Goal: Use online tool/utility: Utilize a website feature to perform a specific function

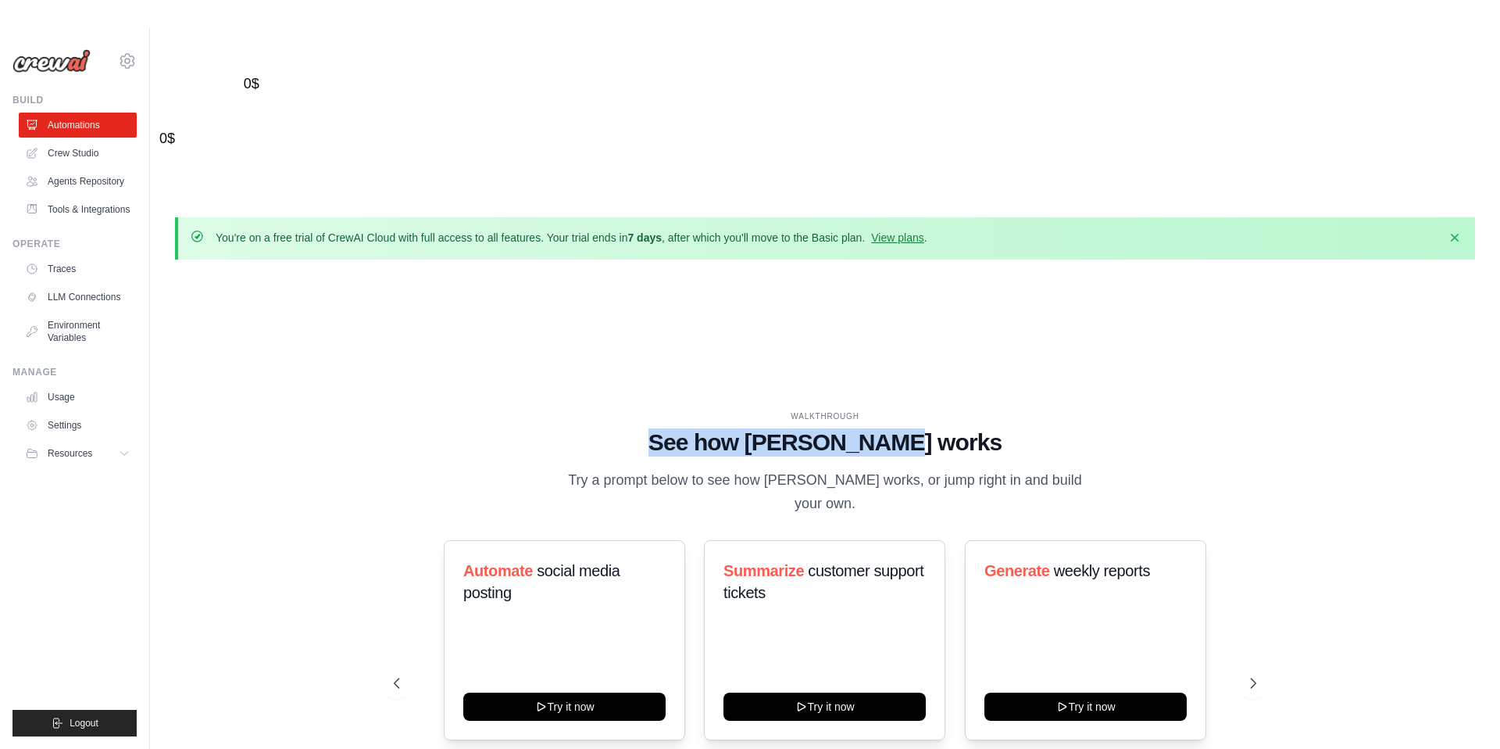
drag, startPoint x: 698, startPoint y: 277, endPoint x: 951, endPoint y: 288, distance: 253.4
click at [951, 428] on h1 "See how [PERSON_NAME] works" at bounding box center [825, 442] width 863 height 28
drag, startPoint x: 572, startPoint y: 318, endPoint x: 1094, endPoint y: 323, distance: 521.9
click at [1094, 410] on div "WALKTHROUGH See how [PERSON_NAME] works Try a prompt below to see how [PERSON_N…" at bounding box center [825, 462] width 863 height 105
click at [1256, 675] on icon at bounding box center [1255, 683] width 16 height 16
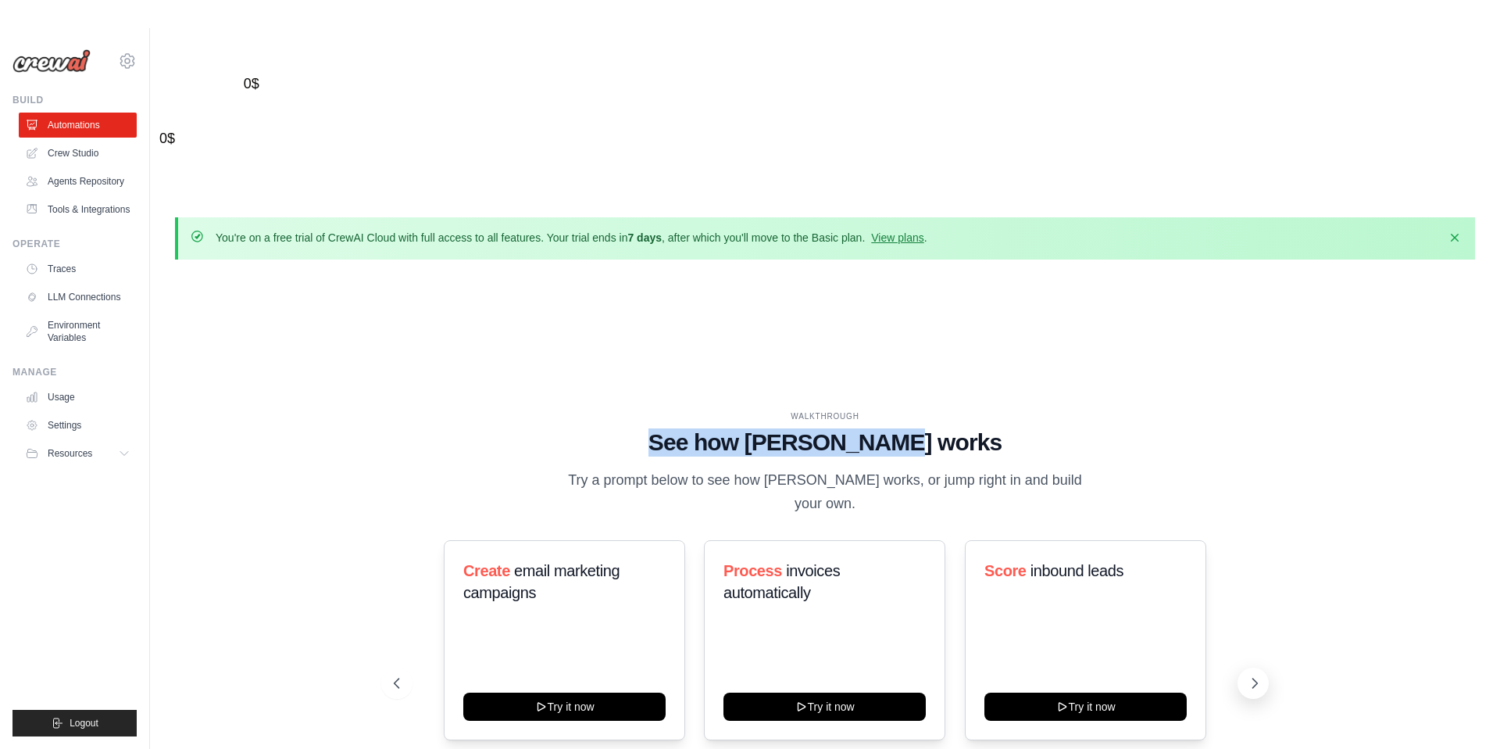
click at [1254, 667] on button at bounding box center [1253, 682] width 31 height 31
click at [1247, 675] on icon at bounding box center [1255, 683] width 16 height 16
click at [1242, 667] on button at bounding box center [1253, 682] width 31 height 31
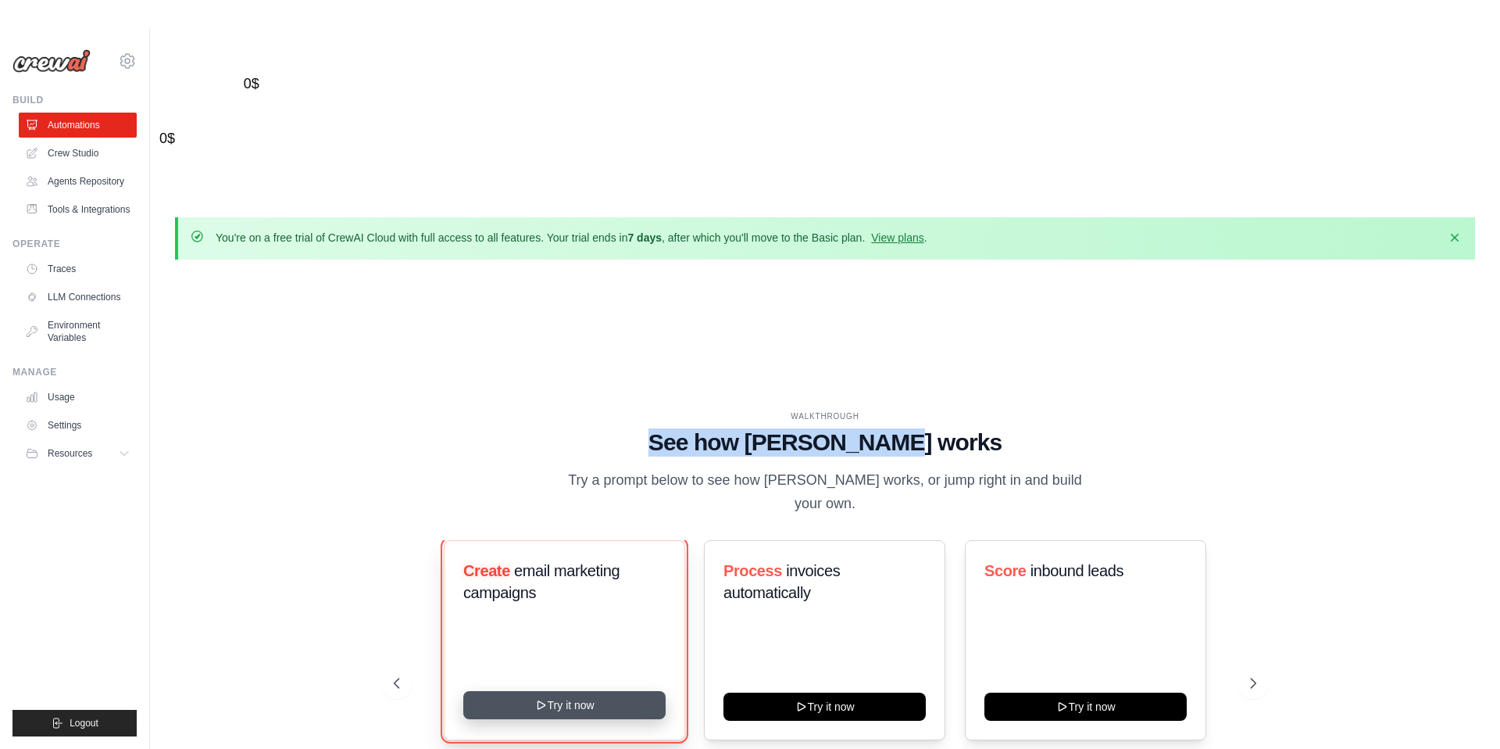
click at [584, 691] on button "Try it now" at bounding box center [564, 705] width 202 height 28
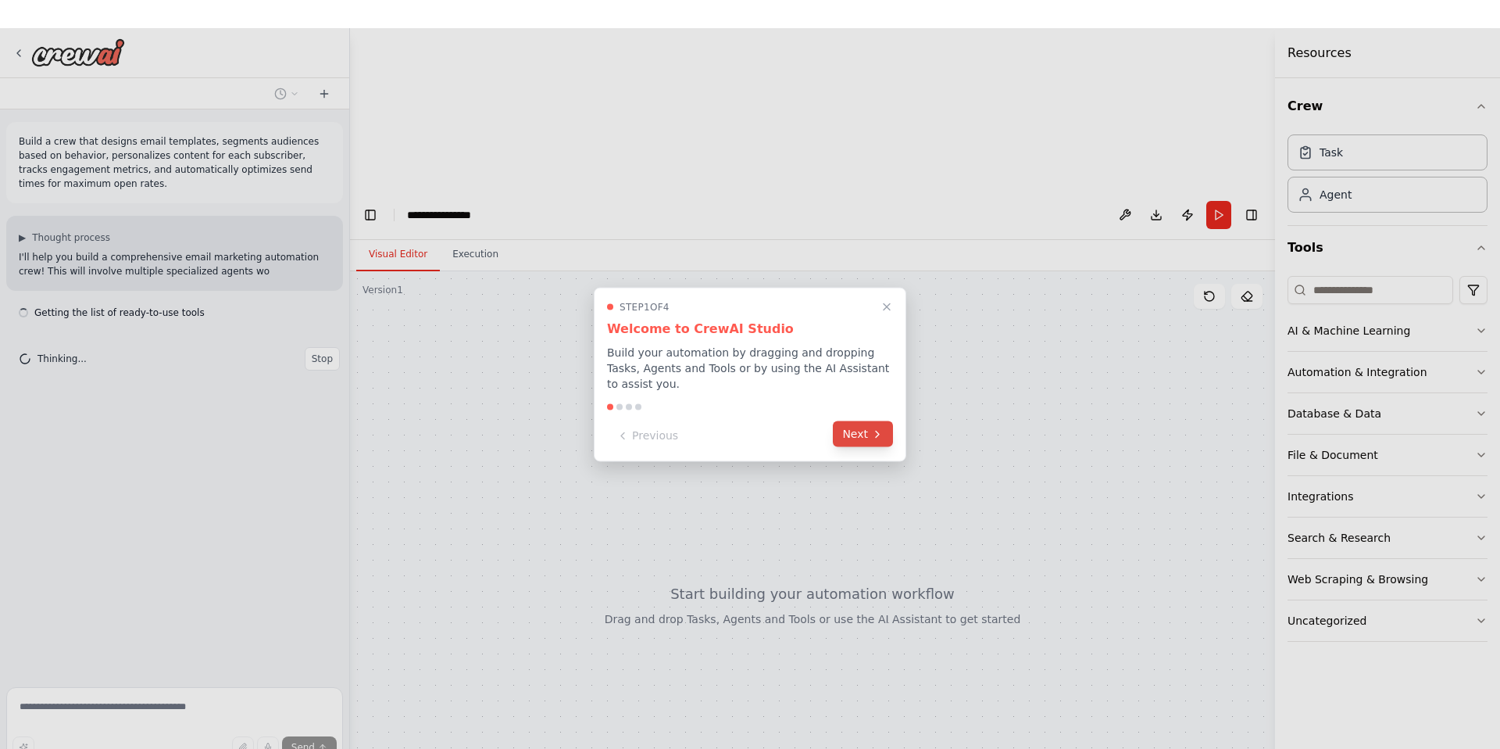
click at [858, 434] on button "Next" at bounding box center [863, 434] width 60 height 26
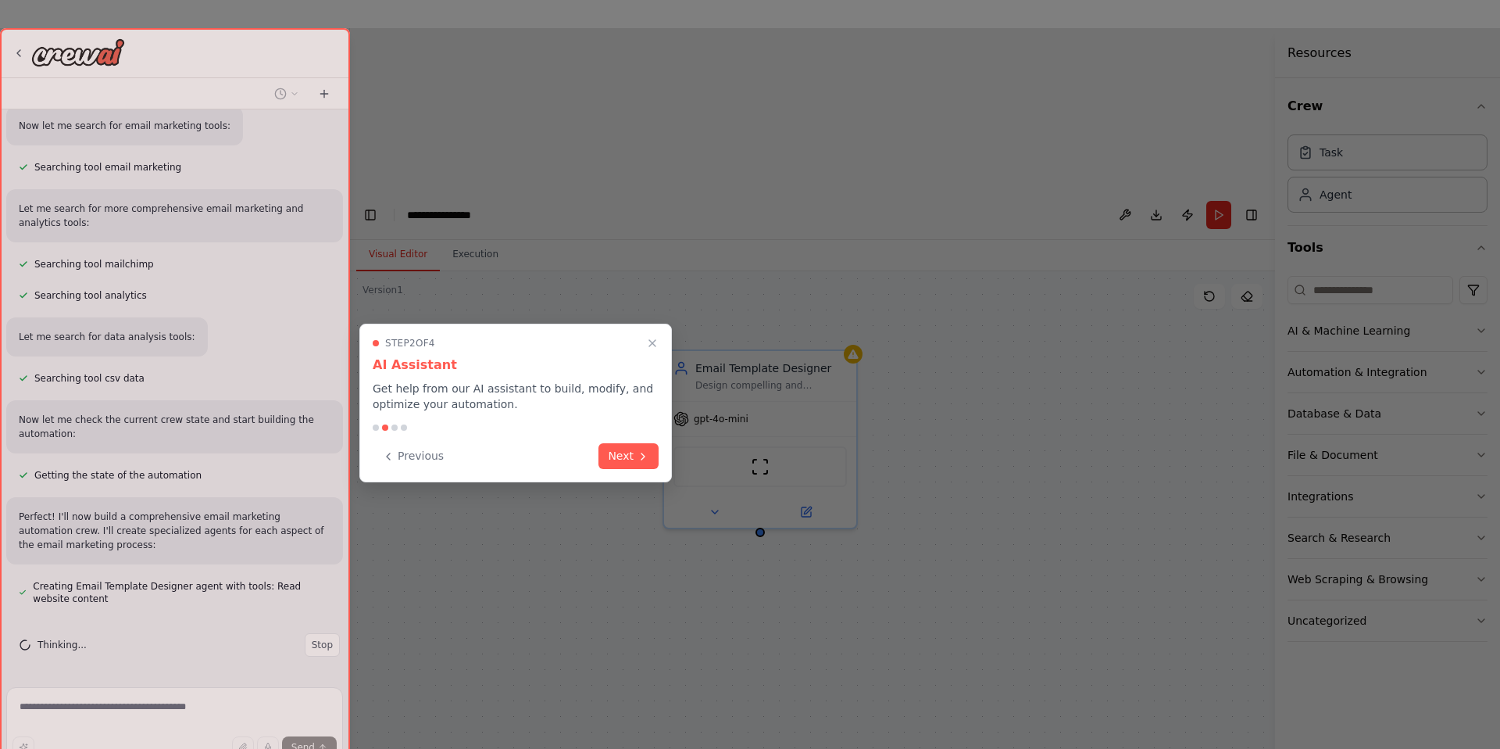
scroll to position [333, 0]
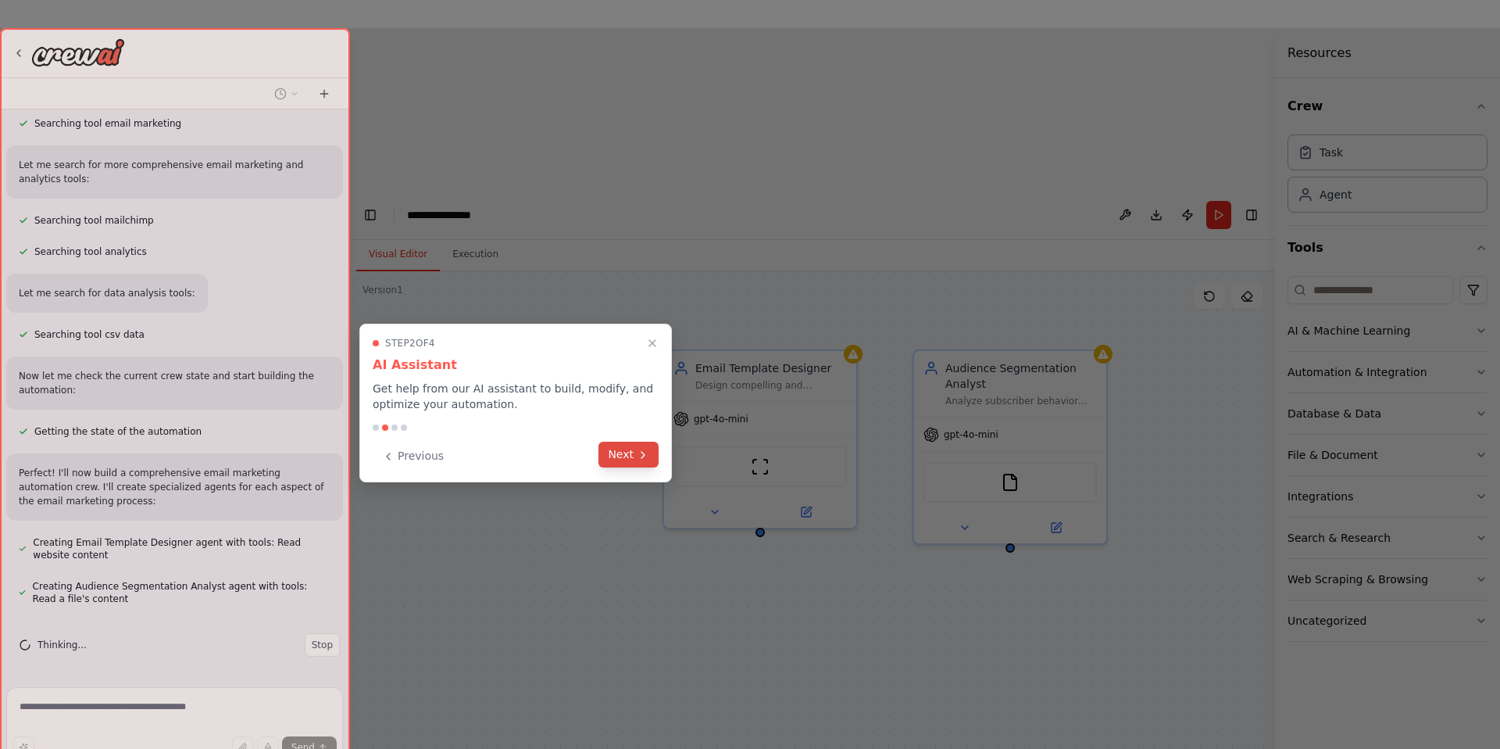
click at [640, 452] on icon at bounding box center [643, 454] width 13 height 13
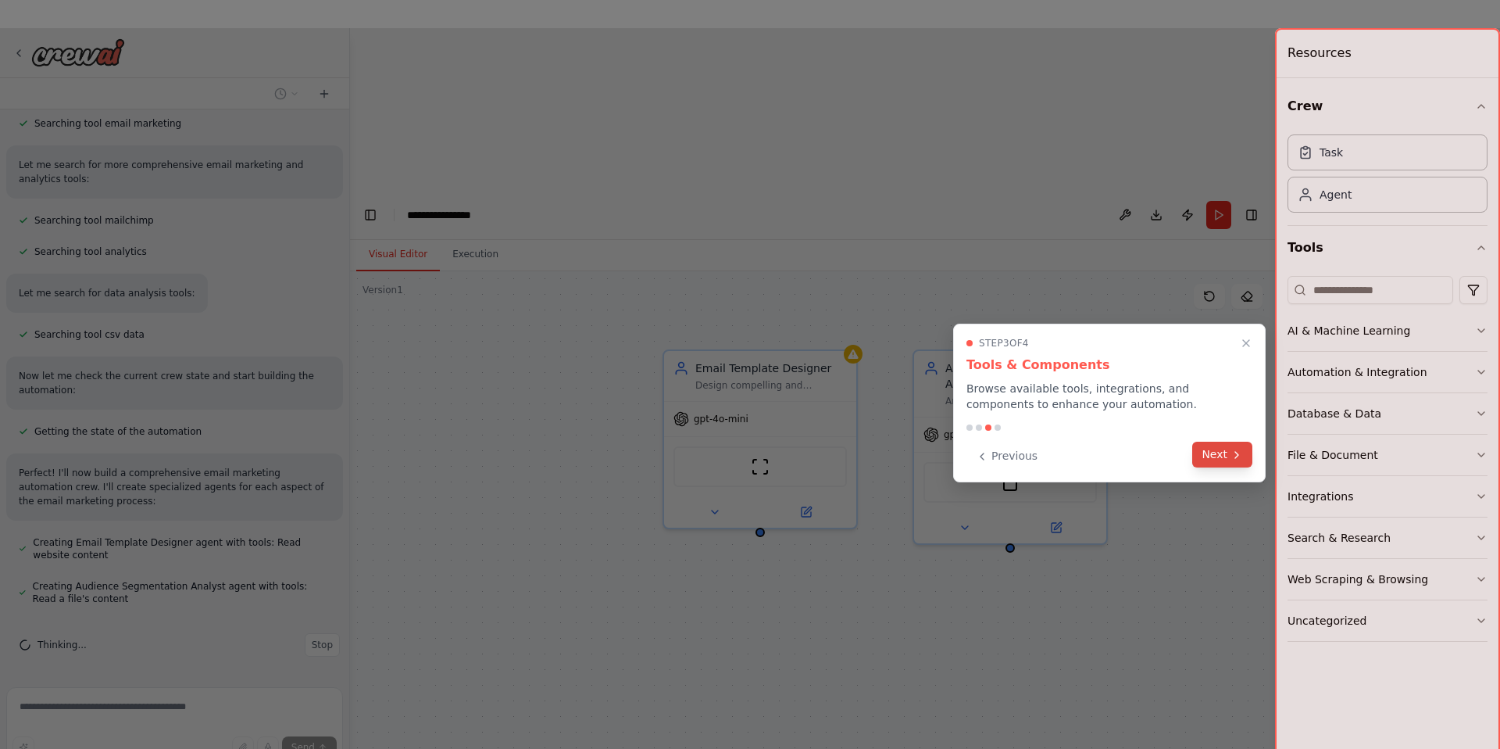
click at [1246, 460] on button "Next" at bounding box center [1222, 454] width 60 height 26
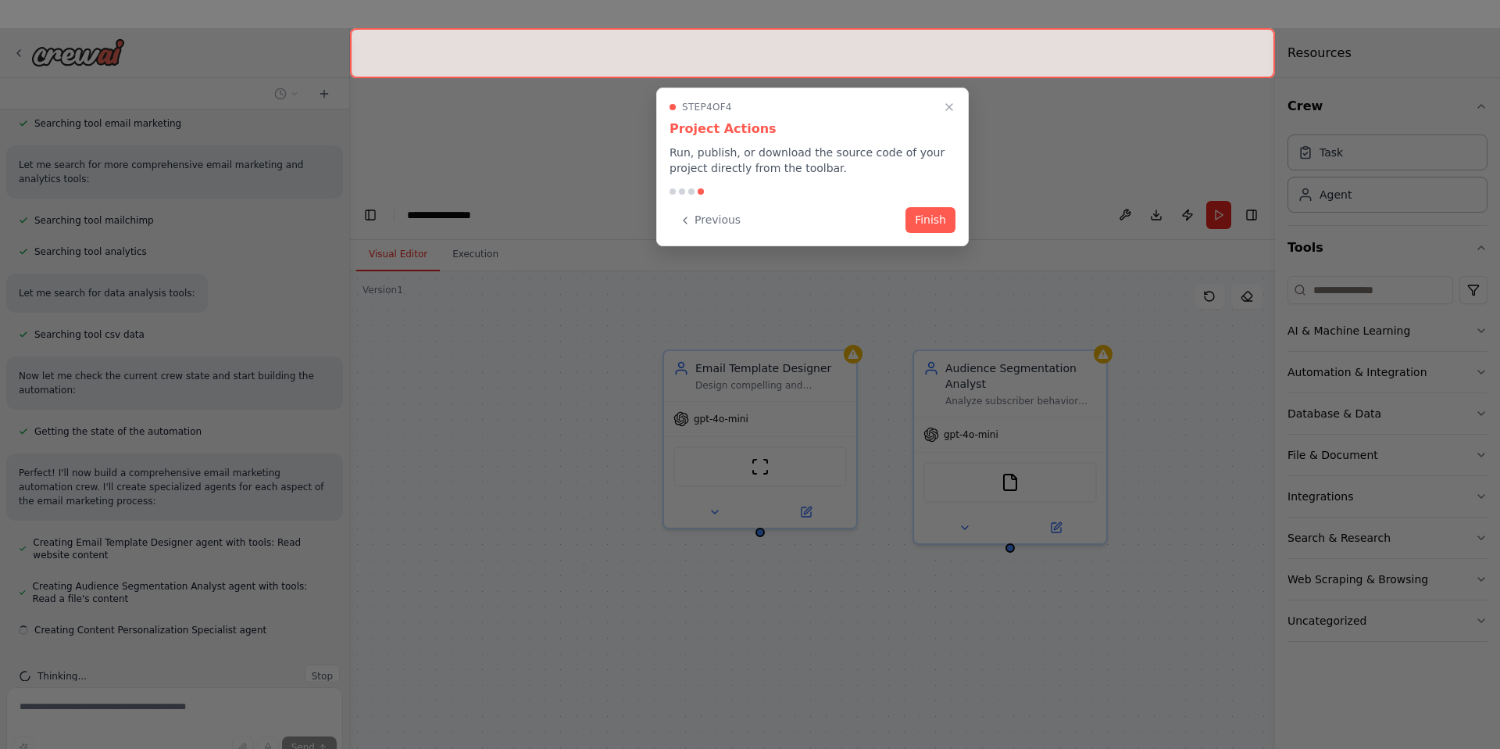
scroll to position [364, 0]
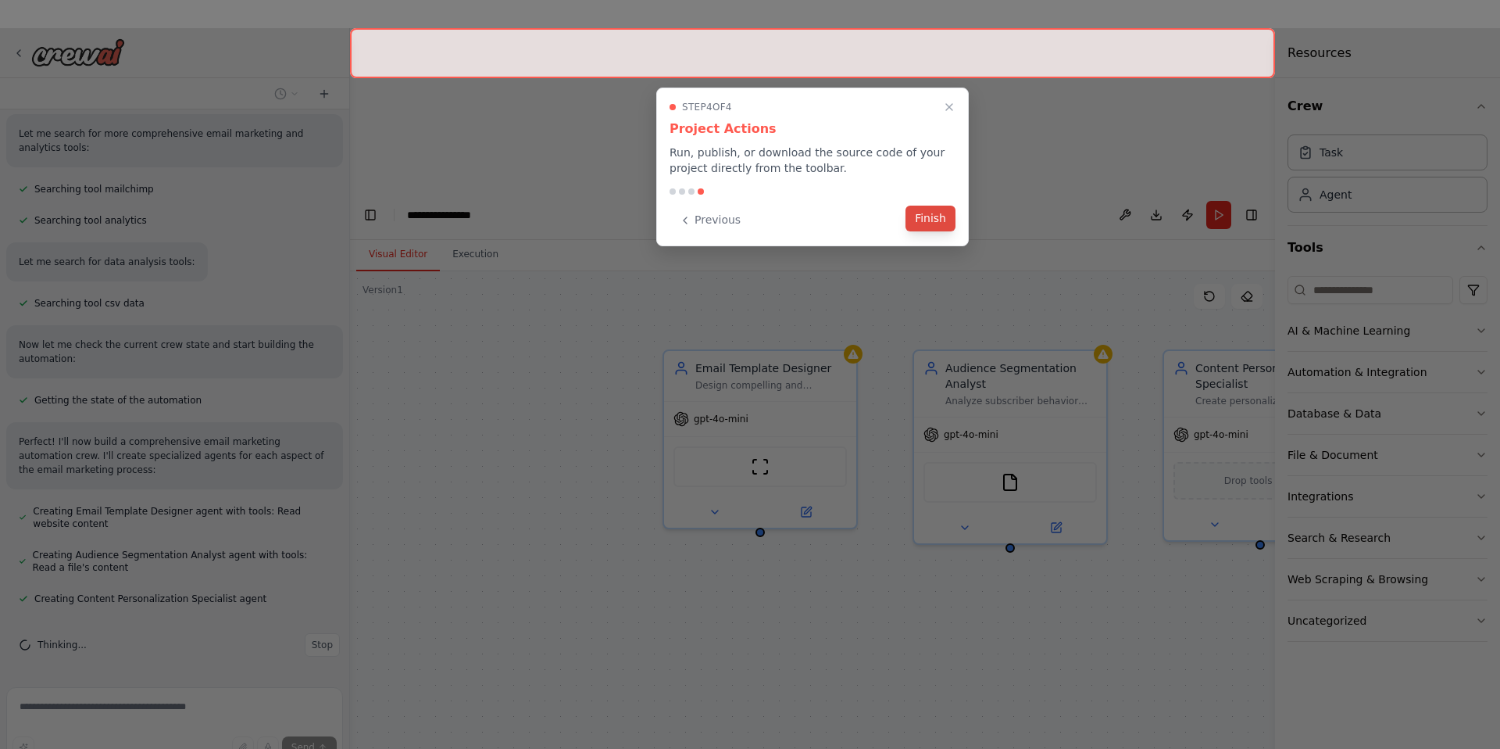
click at [938, 216] on button "Finish" at bounding box center [931, 218] width 50 height 26
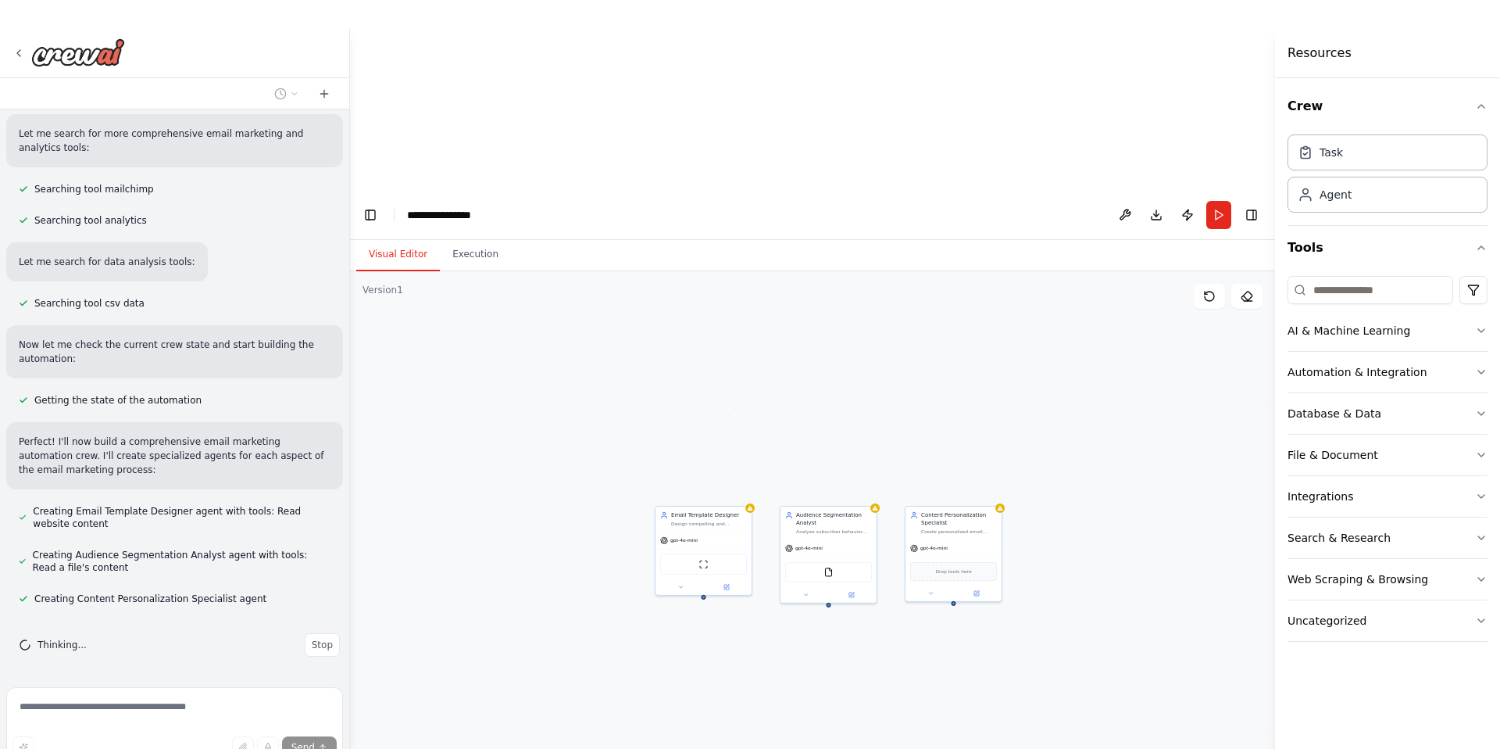
drag, startPoint x: 1070, startPoint y: 426, endPoint x: 931, endPoint y: 466, distance: 145.4
click at [931, 466] on div "Email Template Designer Design compelling and responsive email templates for {c…" at bounding box center [812, 604] width 925 height 667
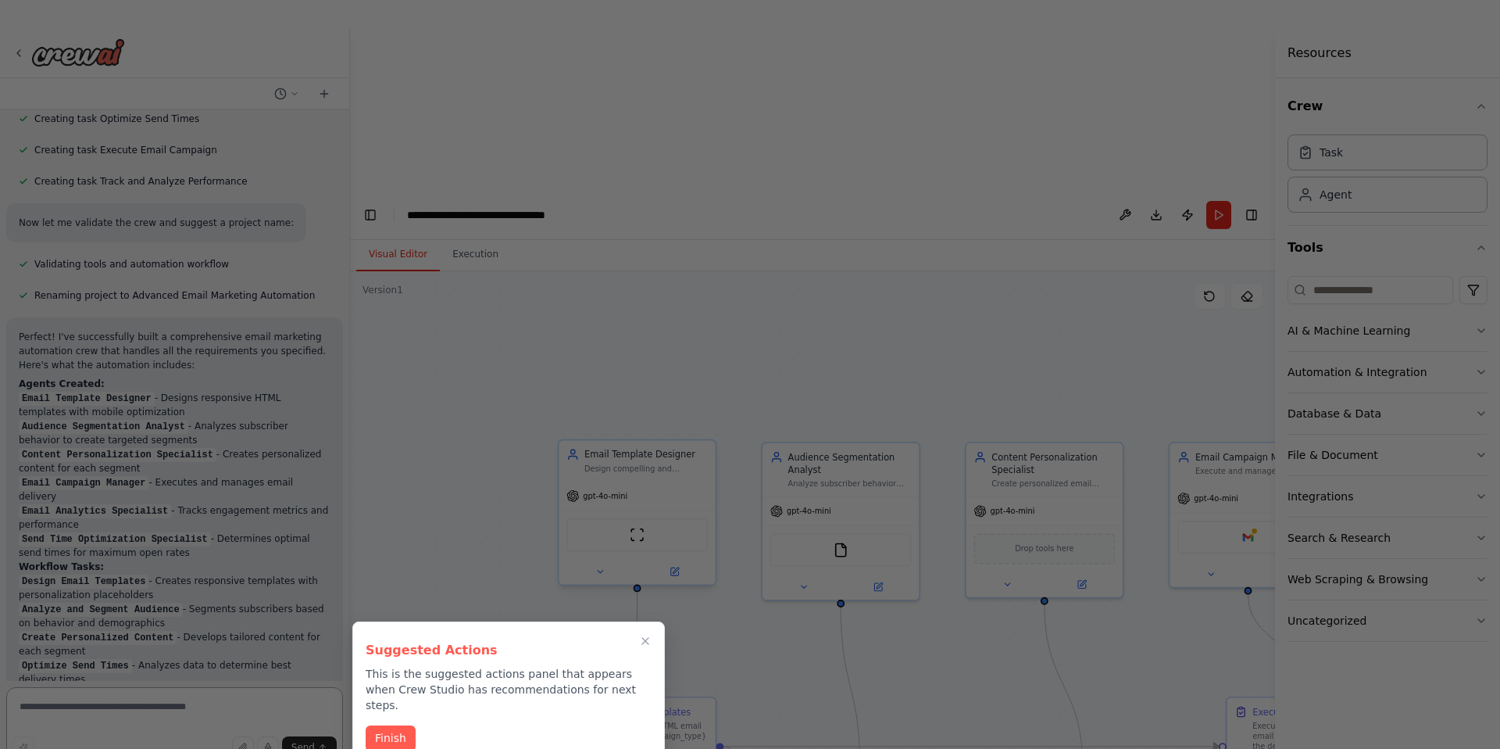
scroll to position [1769, 0]
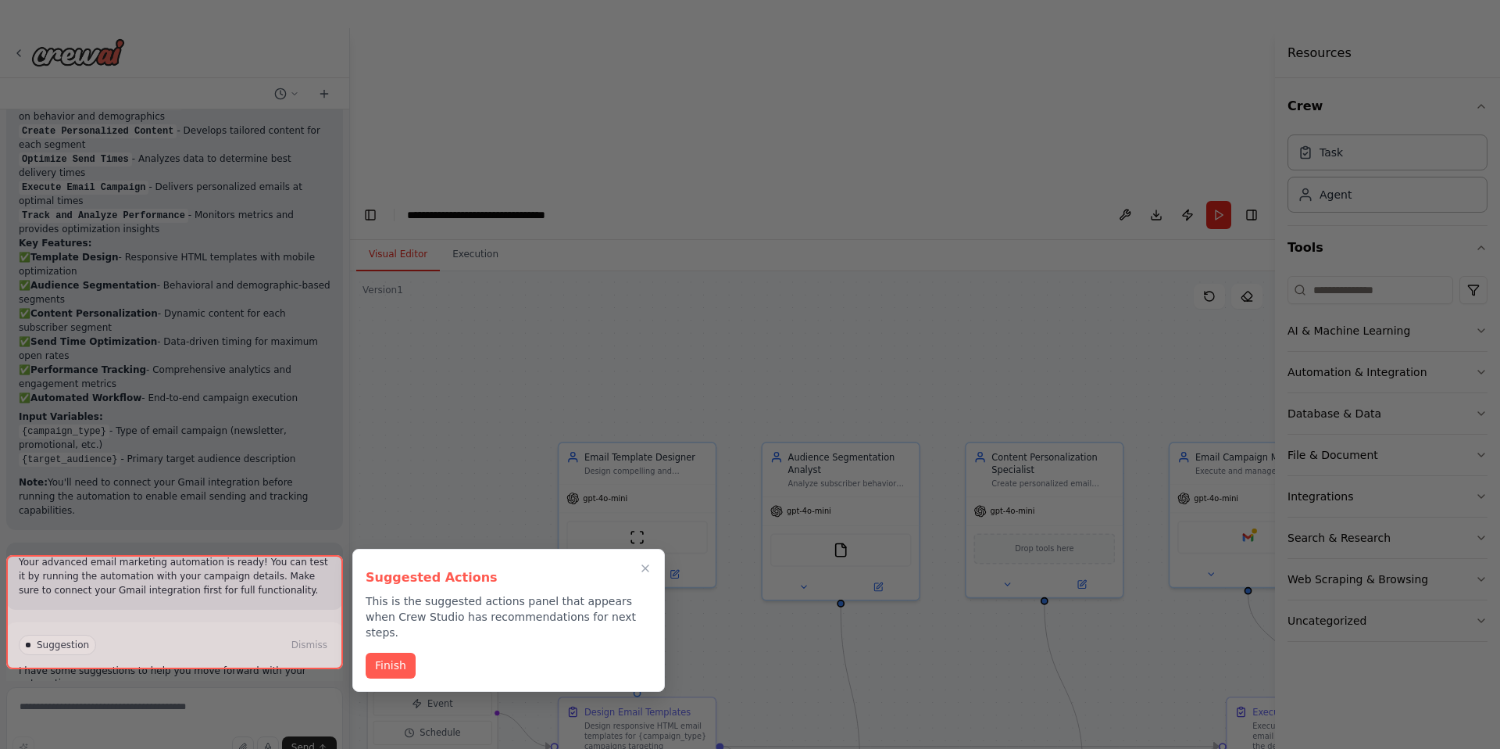
click at [220, 648] on div at bounding box center [174, 612] width 337 height 114
click at [192, 656] on div at bounding box center [174, 612] width 337 height 114
click at [388, 651] on button "Finish" at bounding box center [391, 664] width 50 height 26
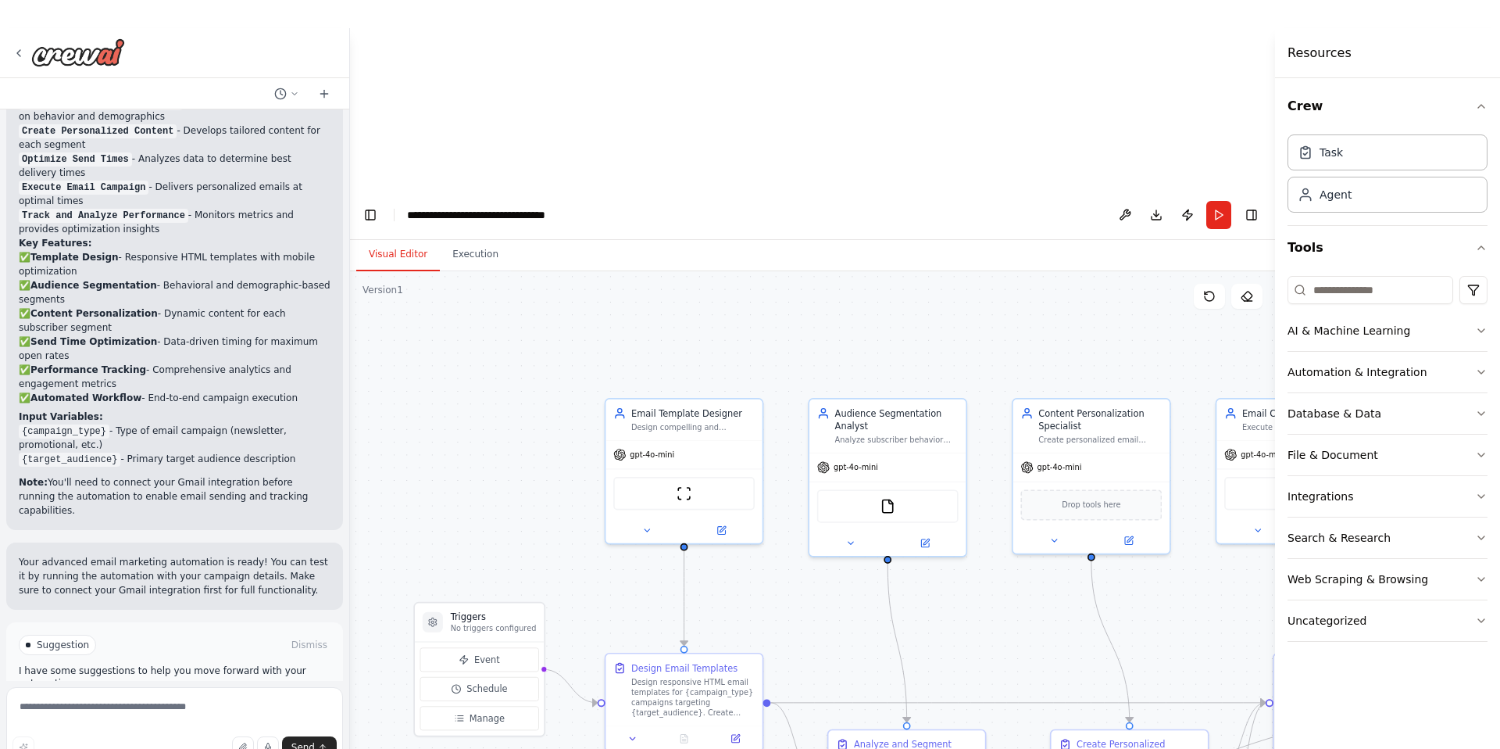
drag, startPoint x: 791, startPoint y: 488, endPoint x: 841, endPoint y: 444, distance: 67.0
click at [841, 444] on div ".deletable-edge-delete-btn { width: 20px; height: 20px; border: 0px solid #ffff…" at bounding box center [812, 604] width 925 height 667
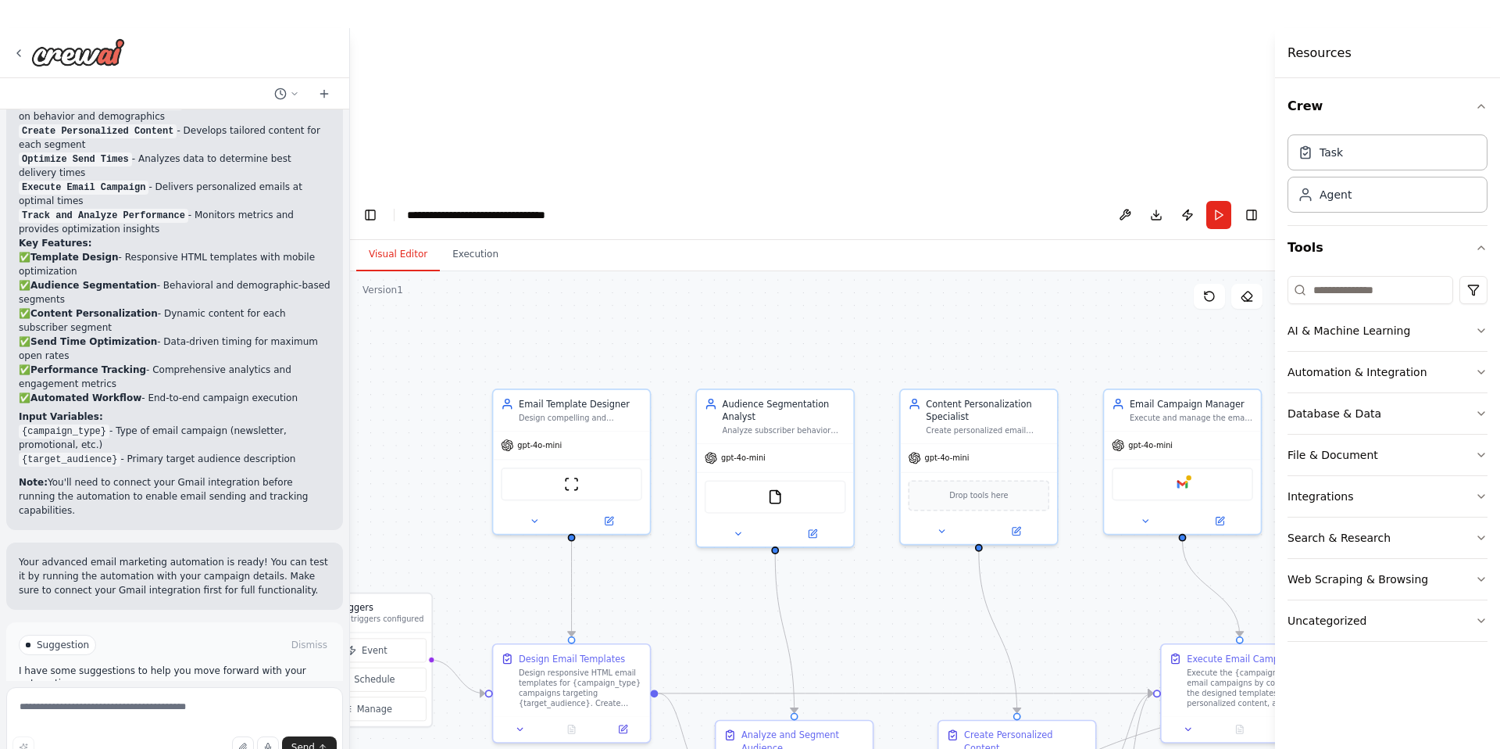
drag, startPoint x: 1036, startPoint y: 477, endPoint x: 920, endPoint y: 468, distance: 116.0
click at [920, 468] on div ".deletable-edge-delete-btn { width: 20px; height: 20px; border: 0px solid #ffff…" at bounding box center [812, 604] width 925 height 667
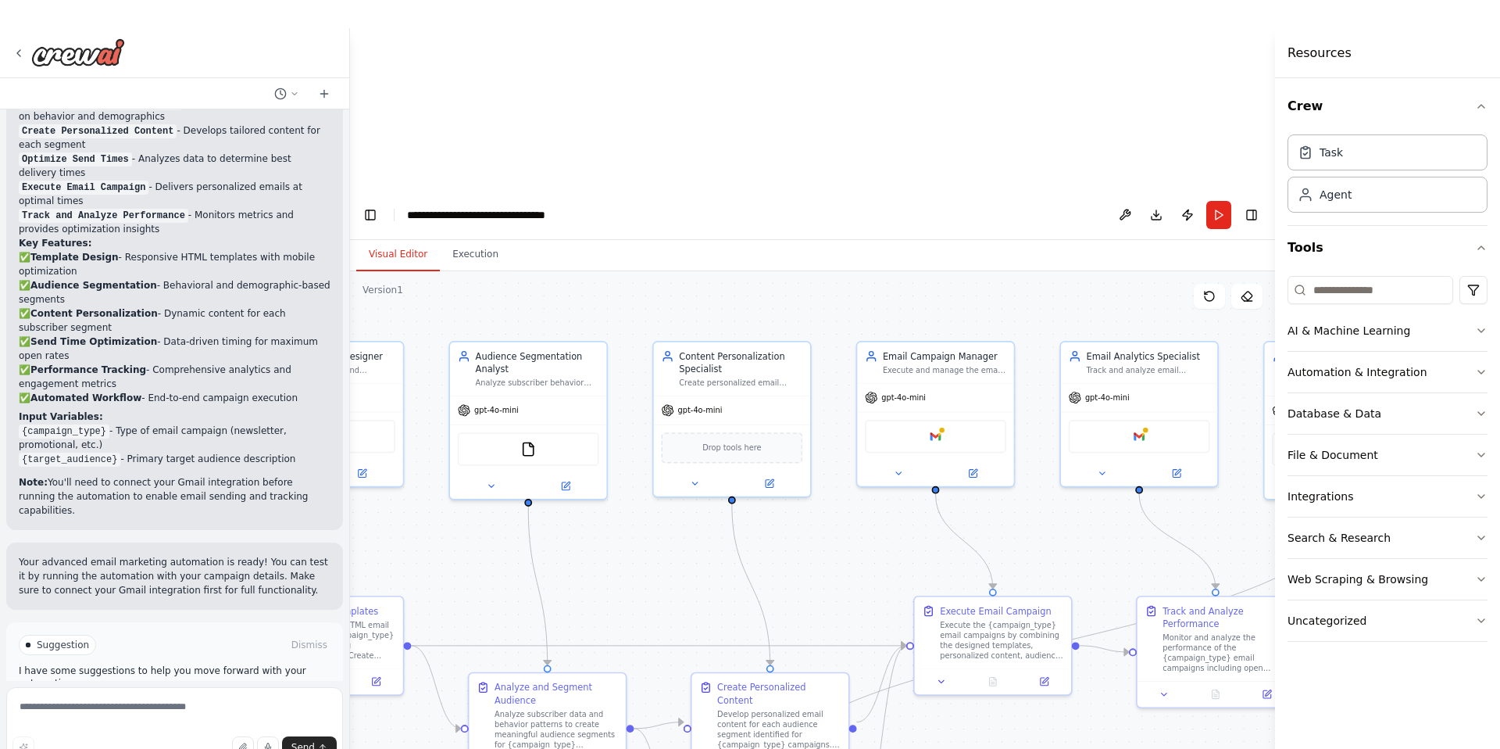
drag, startPoint x: 1122, startPoint y: 470, endPoint x: 875, endPoint y: 423, distance: 251.5
click at [875, 423] on div ".deletable-edge-delete-btn { width: 20px; height: 20px; border: 0px solid #ffff…" at bounding box center [812, 604] width 925 height 667
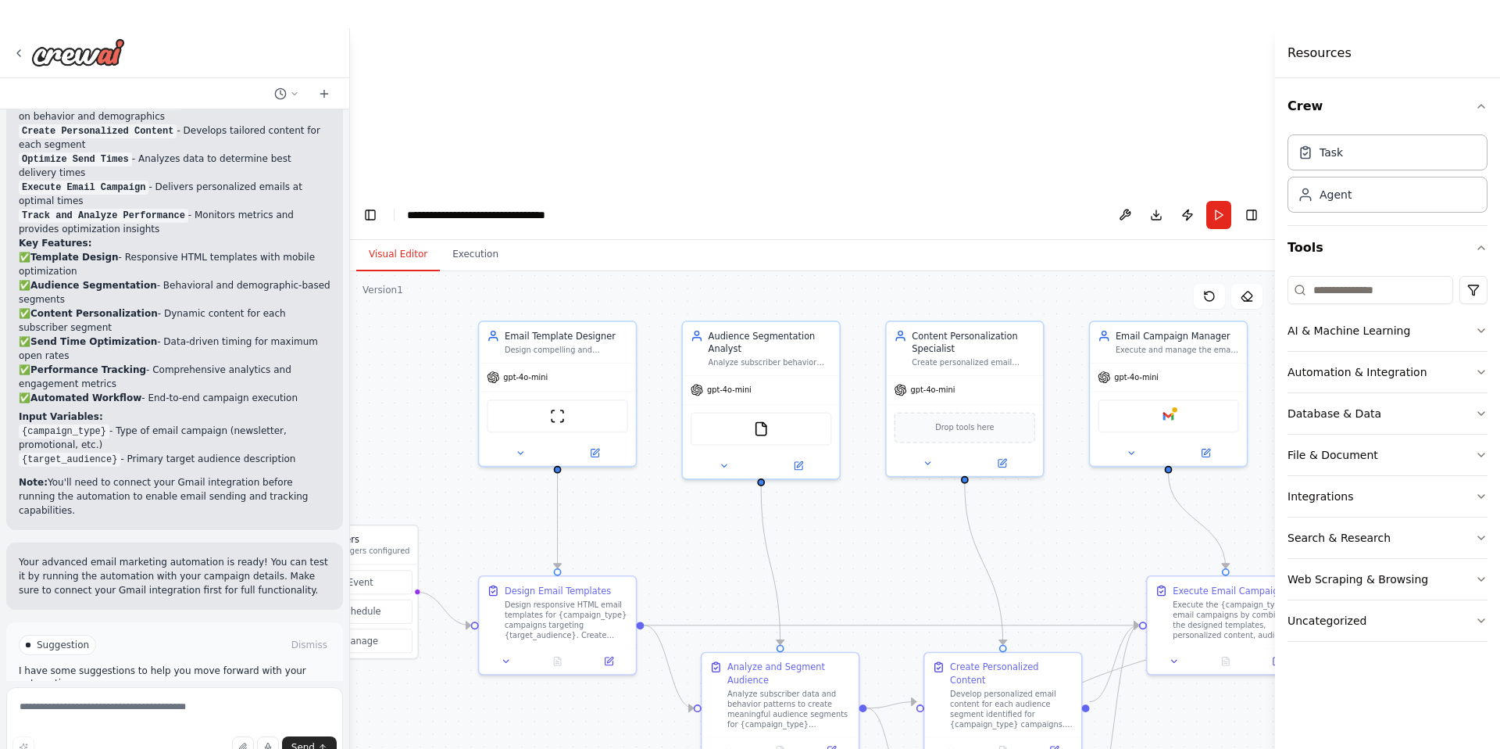
drag, startPoint x: 590, startPoint y: 413, endPoint x: 823, endPoint y: 392, distance: 233.7
click at [823, 392] on div ".deletable-edge-delete-btn { width: 20px; height: 20px; border: 0px solid #ffff…" at bounding box center [812, 604] width 925 height 667
click at [585, 597] on div "Design responsive HTML email templates for {campaign_type} campaigns targeting …" at bounding box center [566, 617] width 123 height 41
click at [506, 653] on icon at bounding box center [506, 658] width 10 height 10
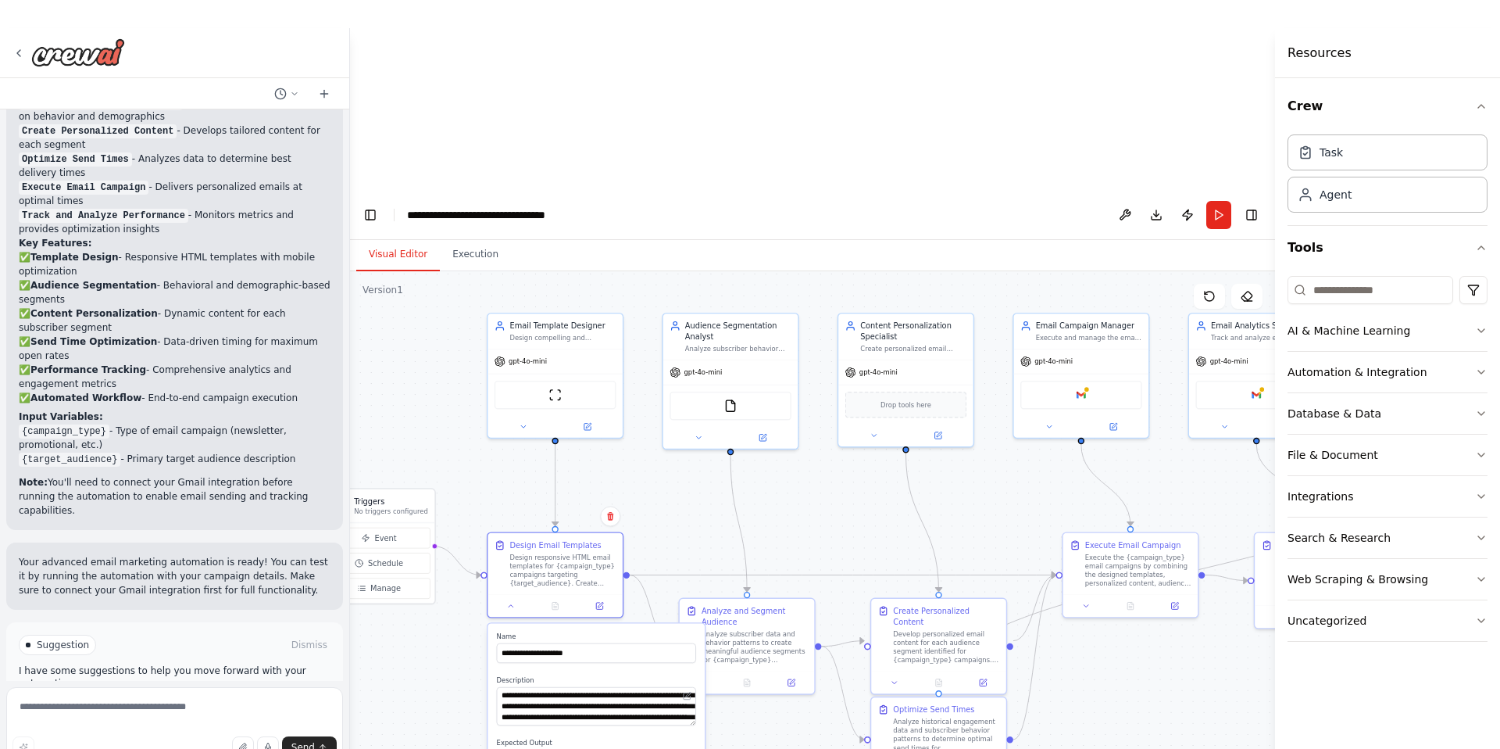
drag, startPoint x: 449, startPoint y: 642, endPoint x: 448, endPoint y: 581, distance: 61.0
click at [448, 581] on div ".deletable-edge-delete-btn { width: 20px; height: 20px; border: 0px solid #ffff…" at bounding box center [812, 604] width 925 height 667
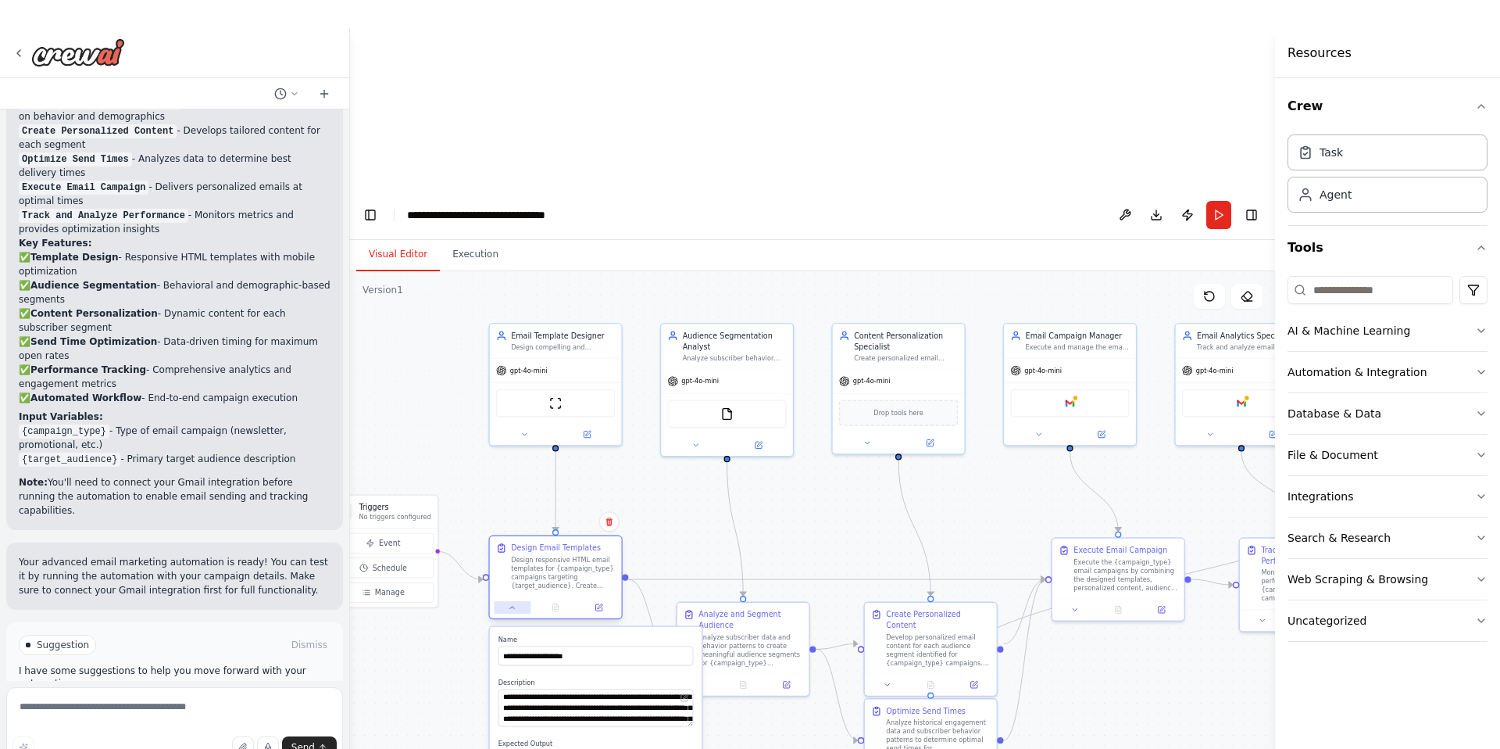
click at [511, 606] on icon at bounding box center [512, 607] width 4 height 2
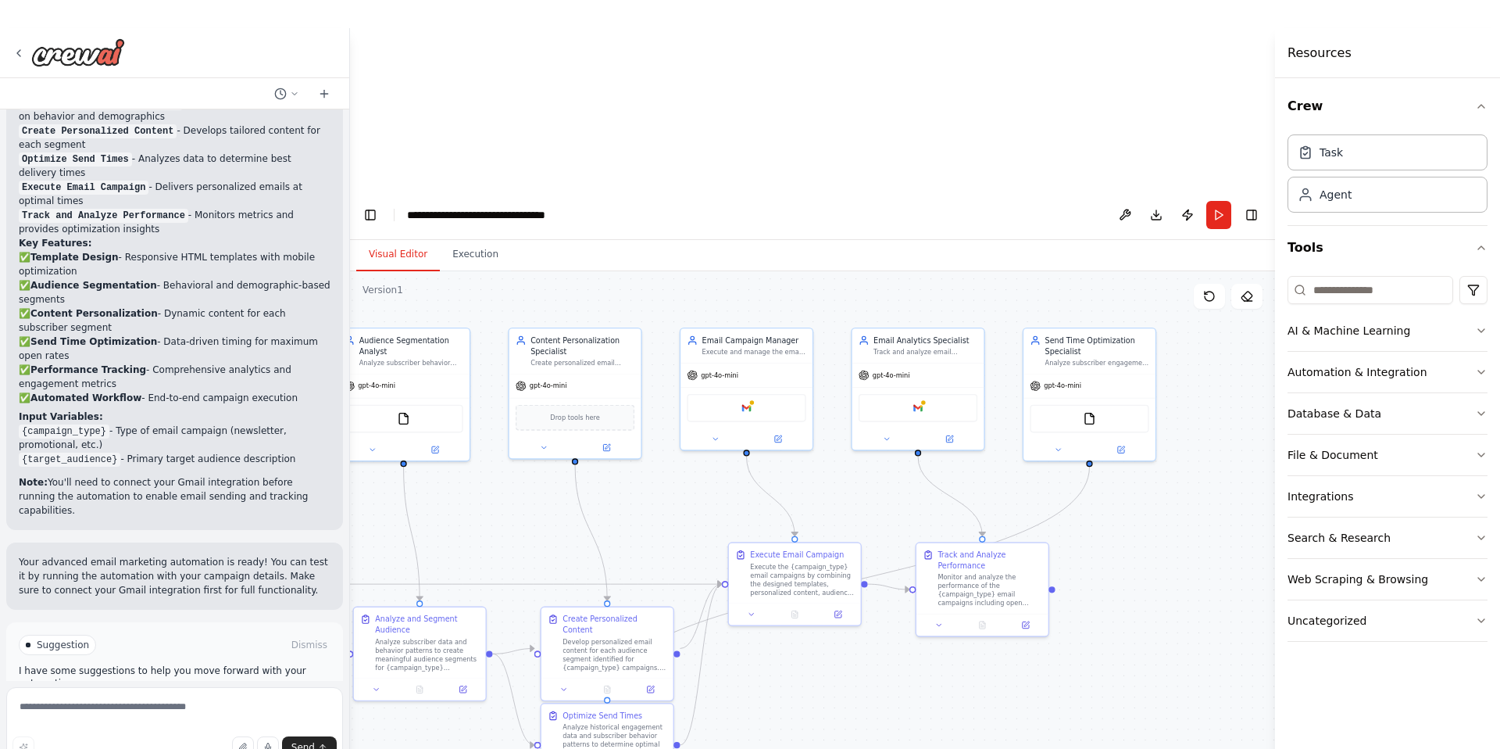
drag, startPoint x: 1130, startPoint y: 498, endPoint x: 806, endPoint y: 502, distance: 323.5
click at [806, 502] on div ".deletable-edge-delete-btn { width: 20px; height: 20px; border: 0px solid #ffff…" at bounding box center [812, 604] width 925 height 667
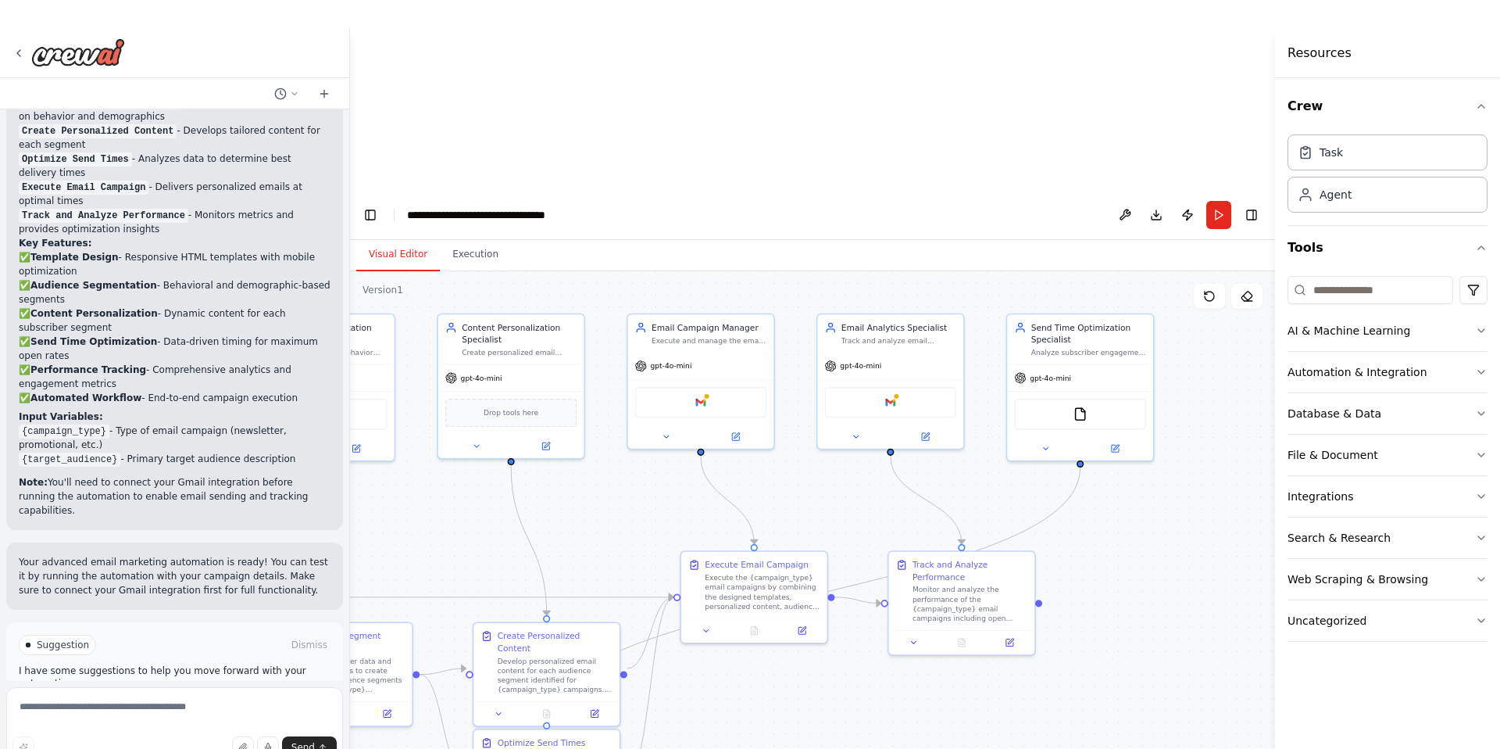
click at [170, 705] on span "Run Automation" at bounding box center [182, 711] width 76 height 13
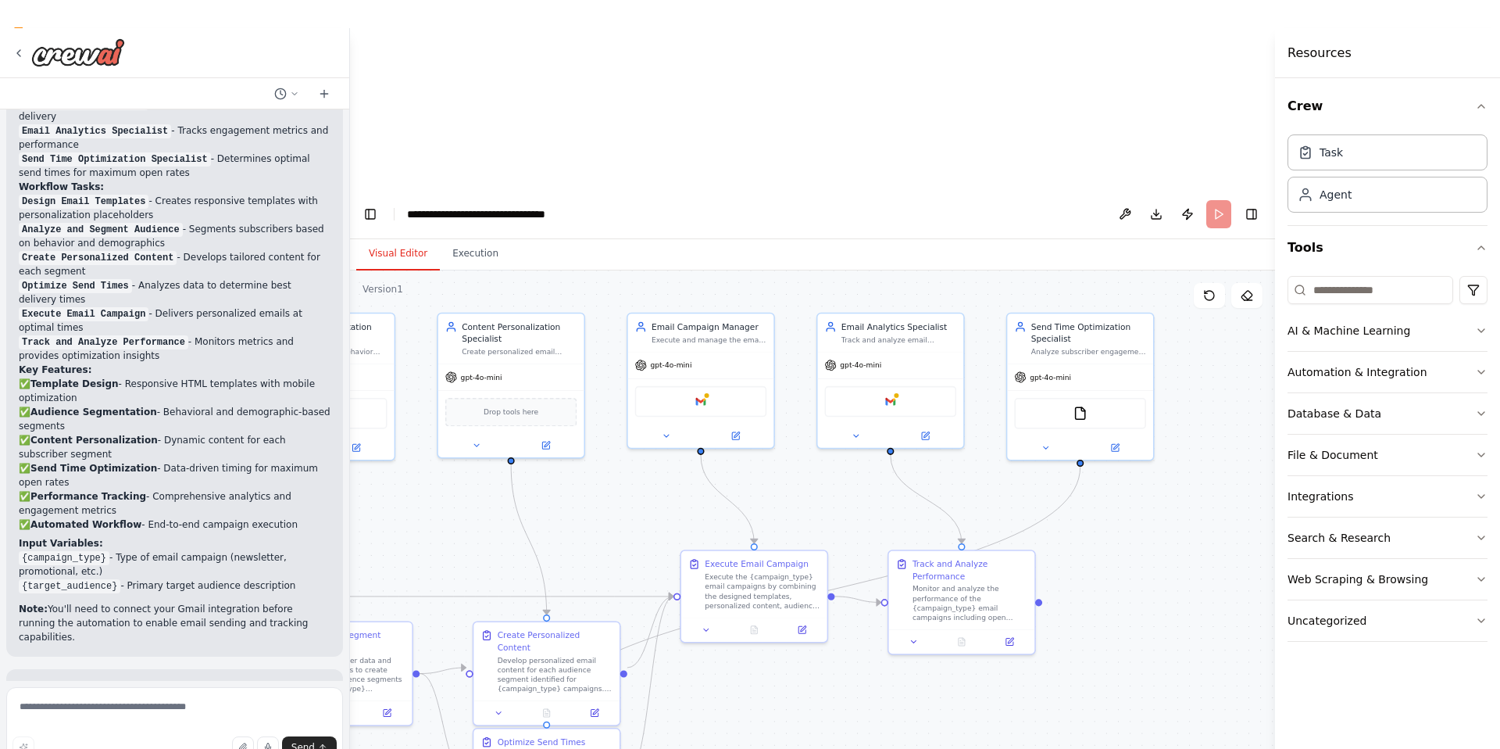
scroll to position [28, 0]
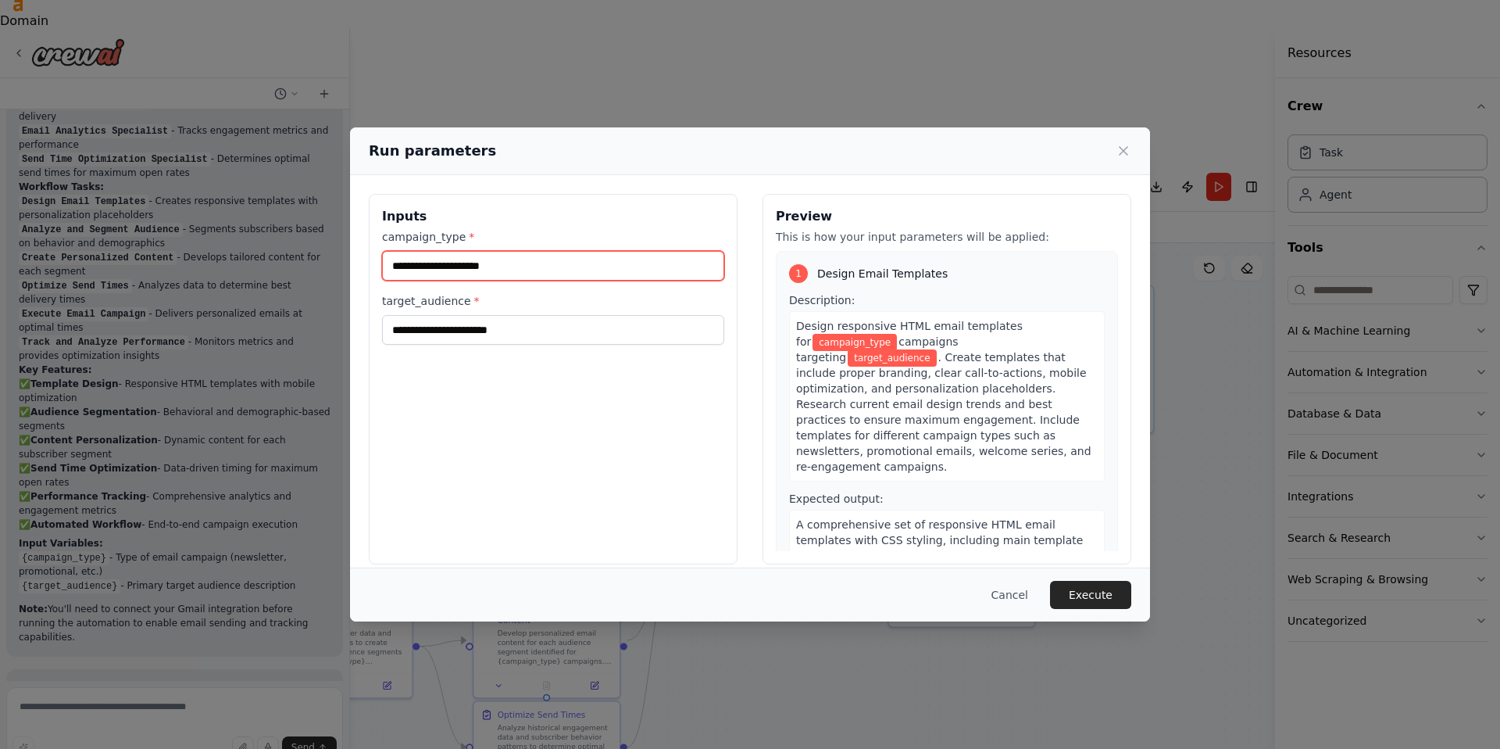
click at [527, 277] on input "campaign_type *" at bounding box center [553, 266] width 342 height 30
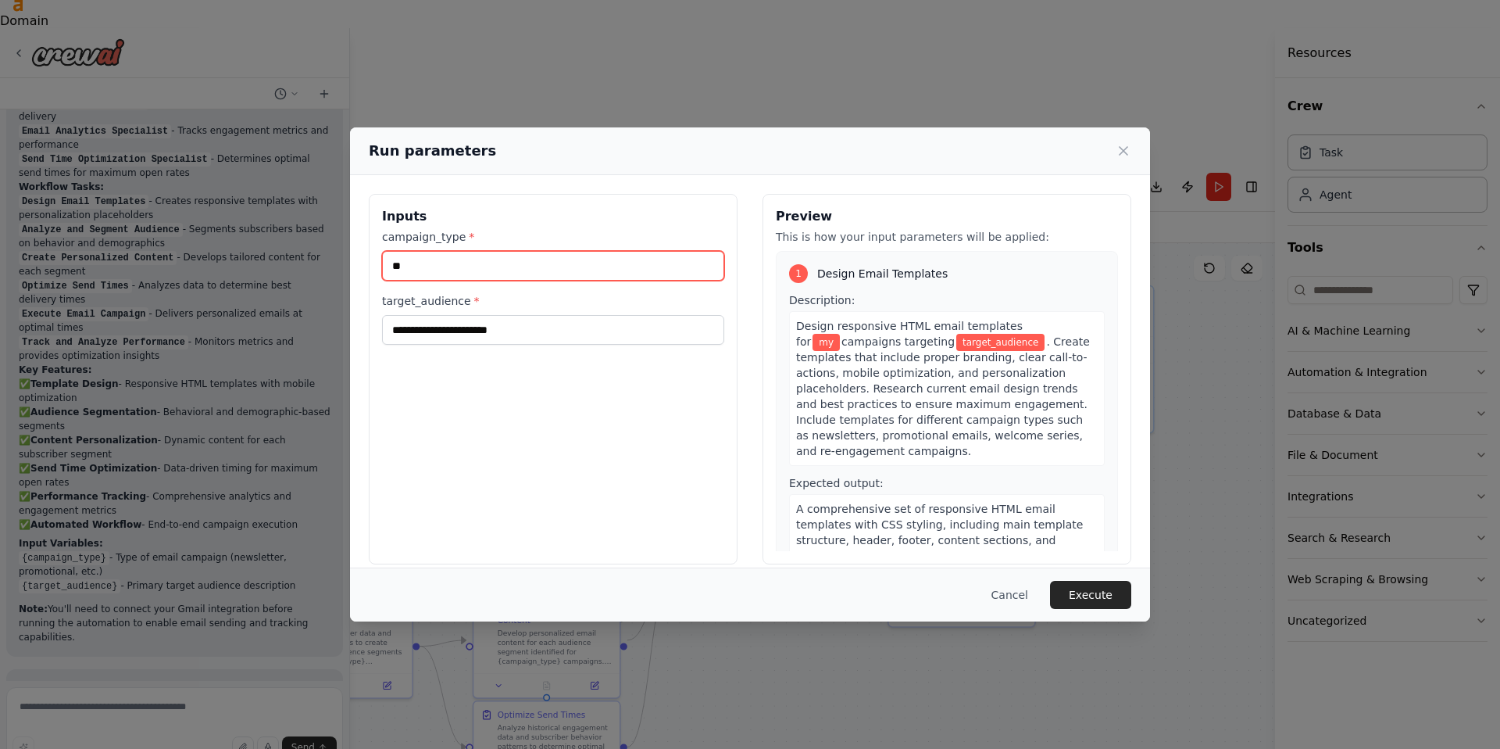
type input "*"
type input "**********"
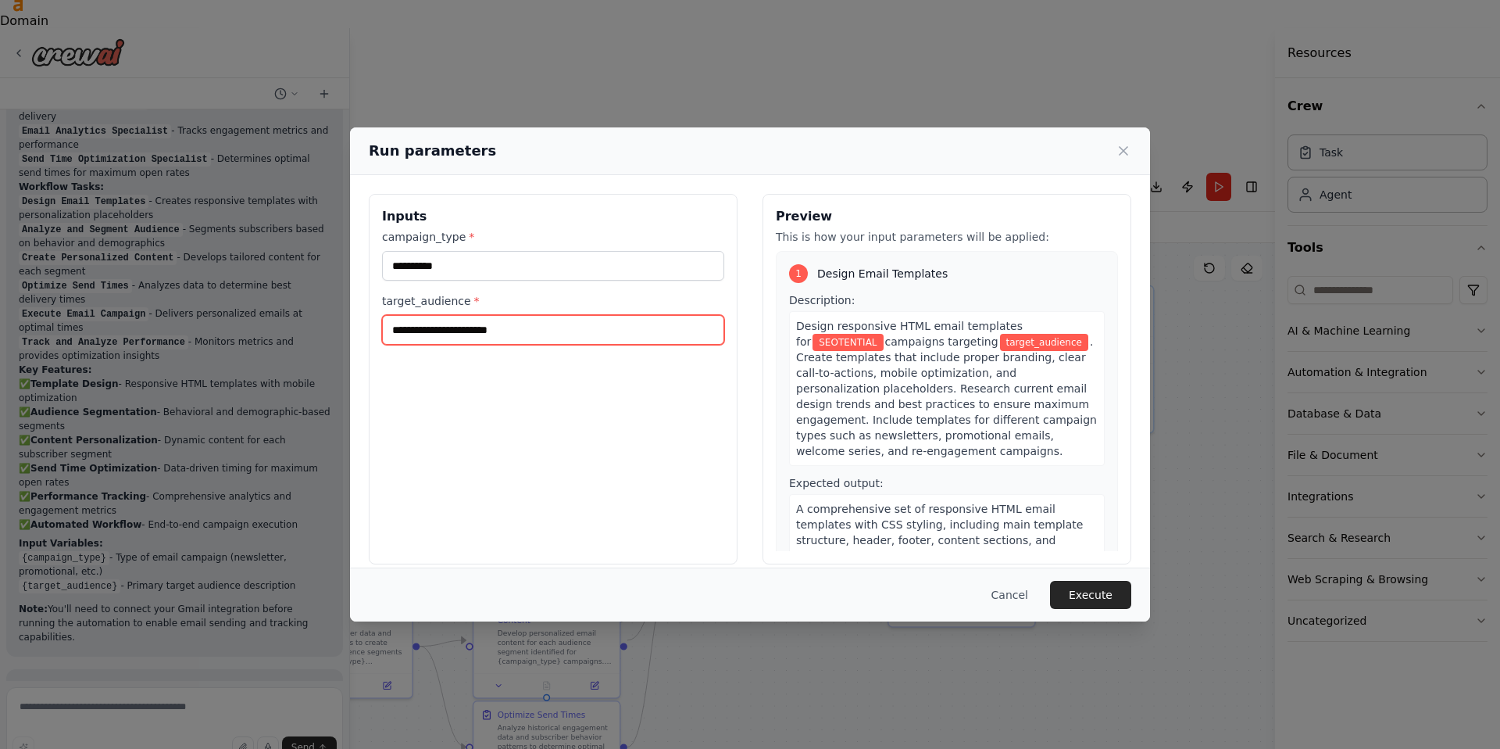
click at [502, 328] on input "target_audience *" at bounding box center [553, 330] width 342 height 30
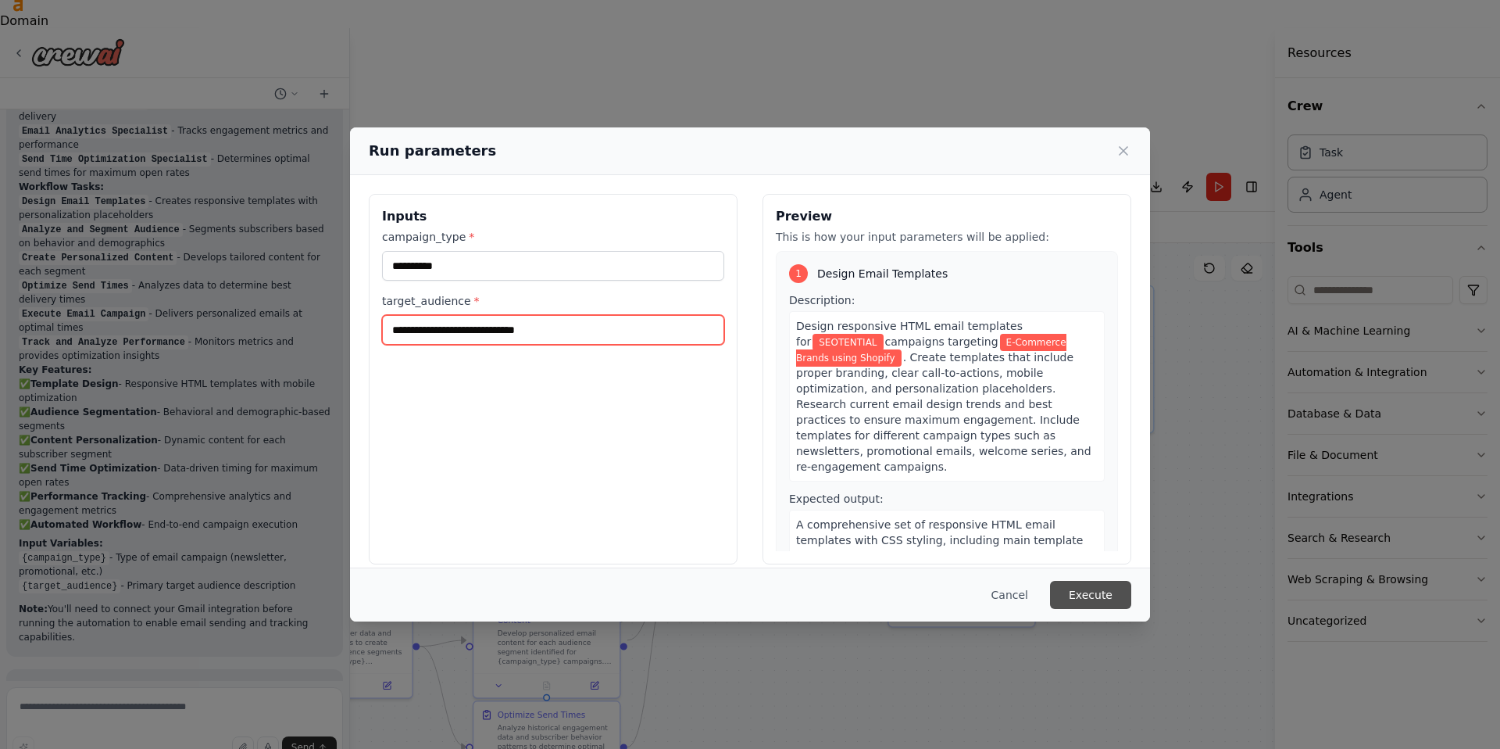
type input "**********"
click at [1094, 590] on button "Execute" at bounding box center [1090, 595] width 81 height 28
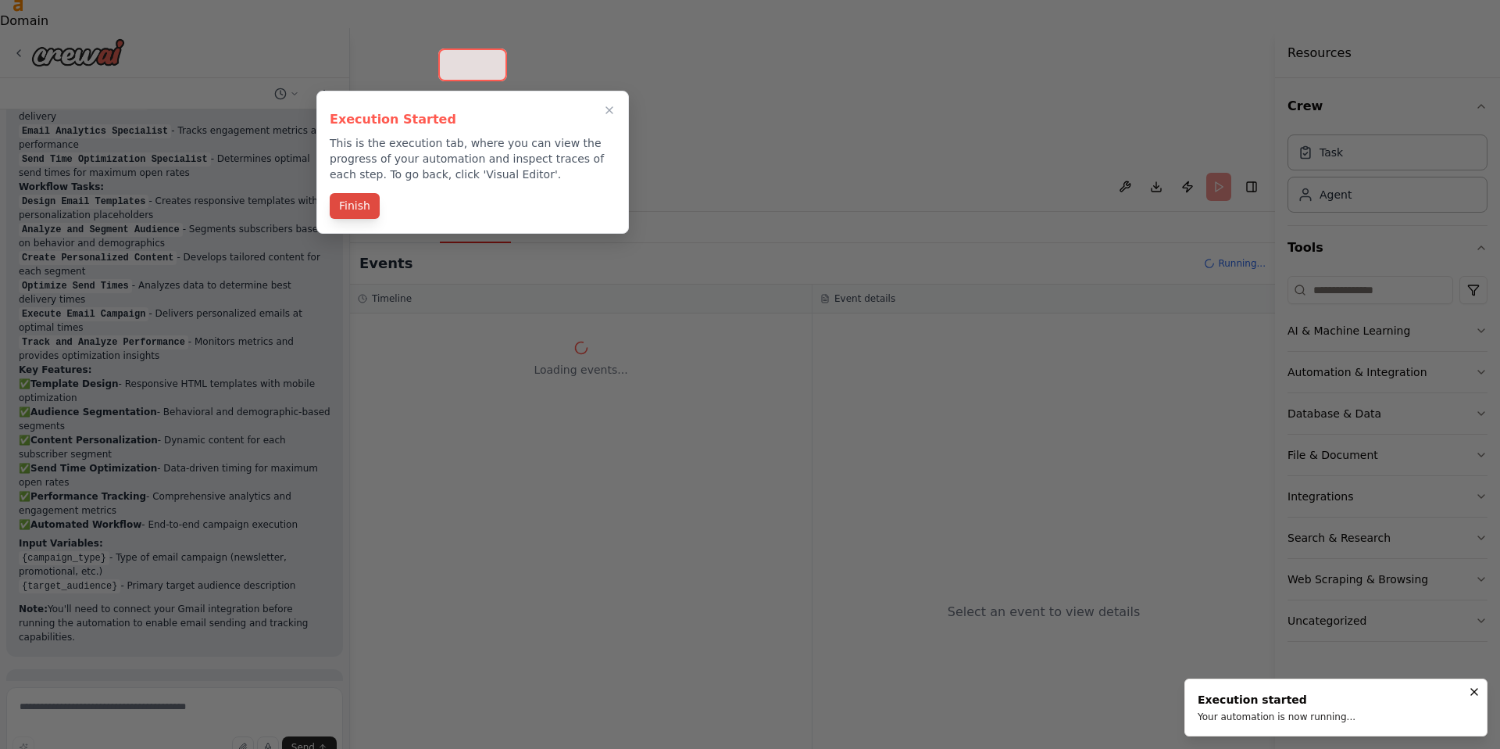
click at [357, 213] on button "Finish" at bounding box center [355, 206] width 50 height 26
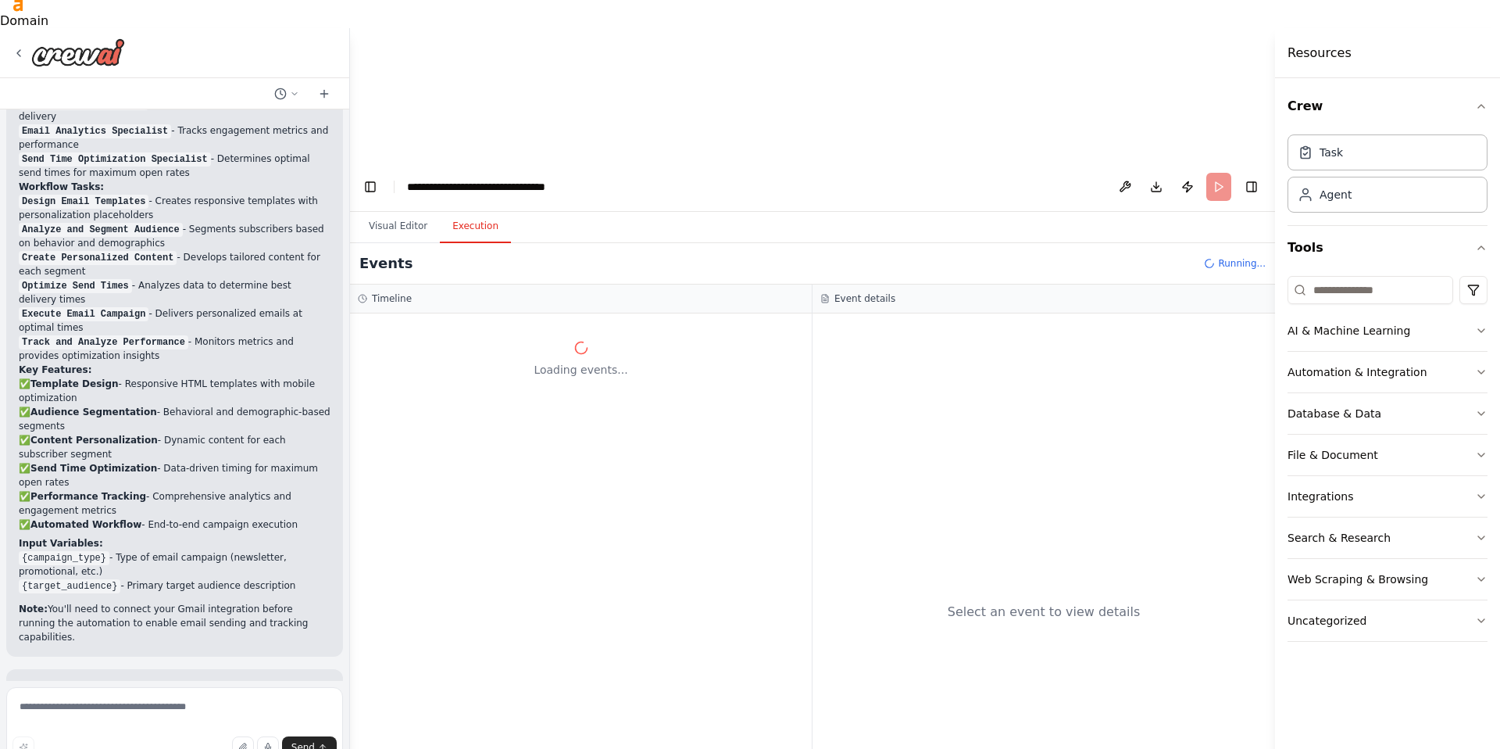
scroll to position [0, 0]
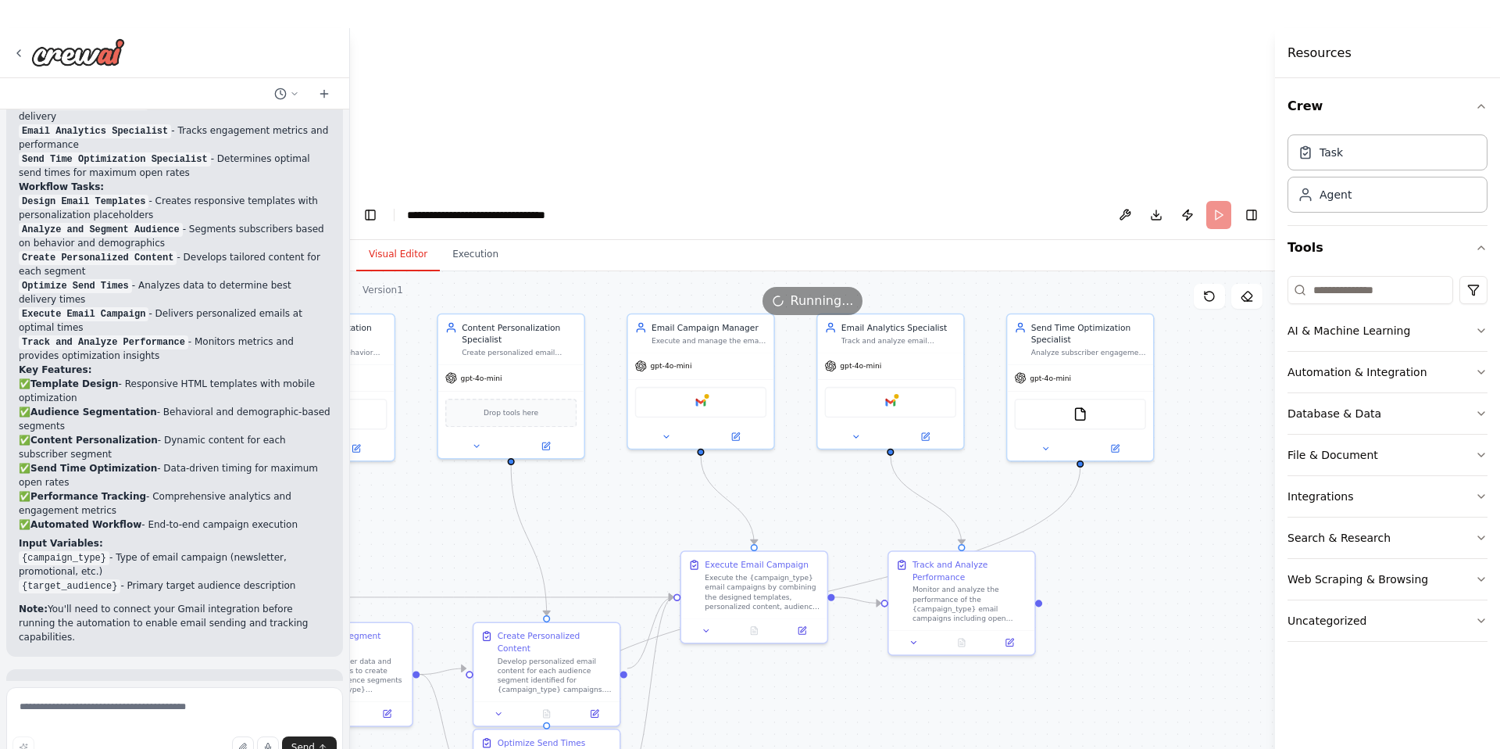
click at [409, 238] on button "Visual Editor" at bounding box center [398, 254] width 84 height 33
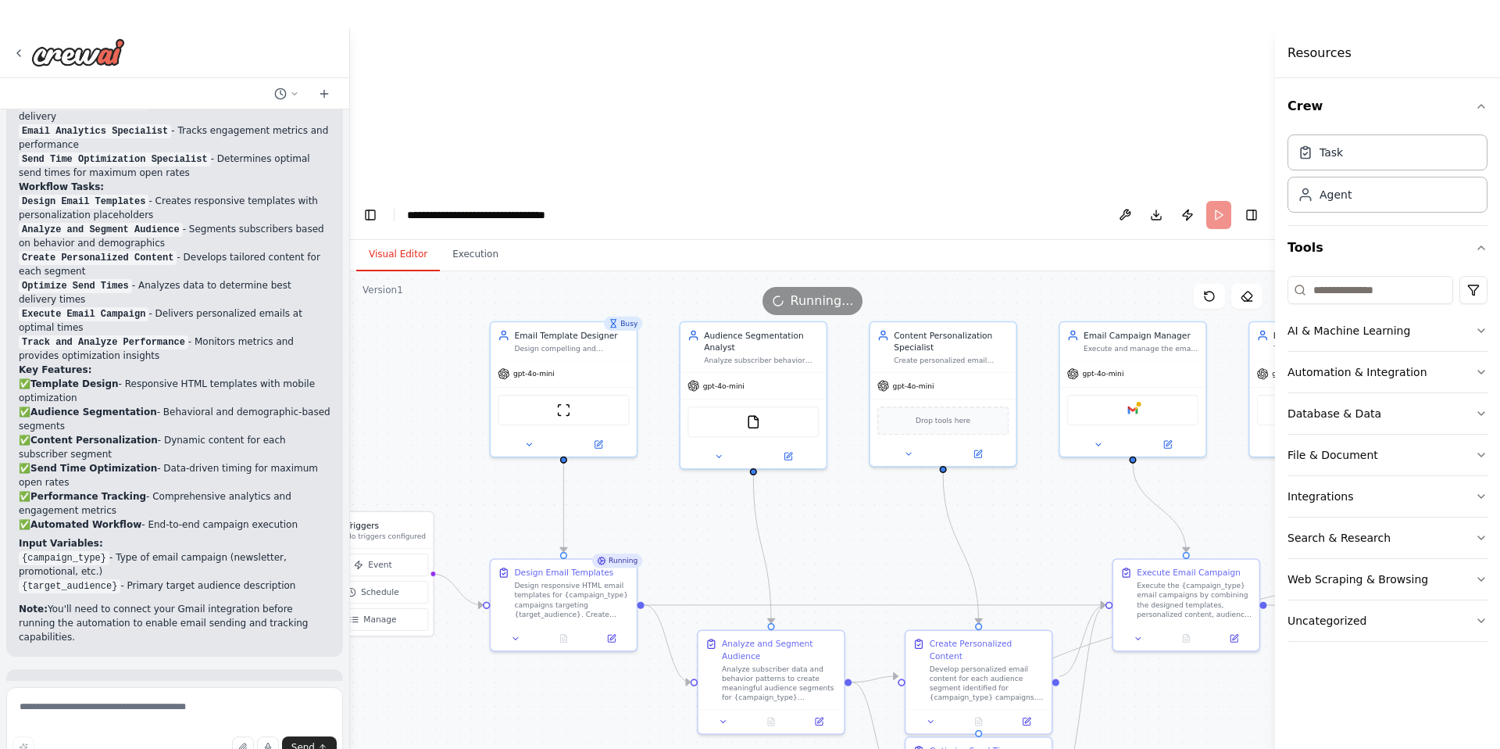
drag, startPoint x: 642, startPoint y: 365, endPoint x: 1041, endPoint y: 368, distance: 398.5
click at [1041, 368] on div ".deletable-edge-delete-btn { width: 20px; height: 20px; border: 0px solid #ffff…" at bounding box center [812, 604] width 925 height 667
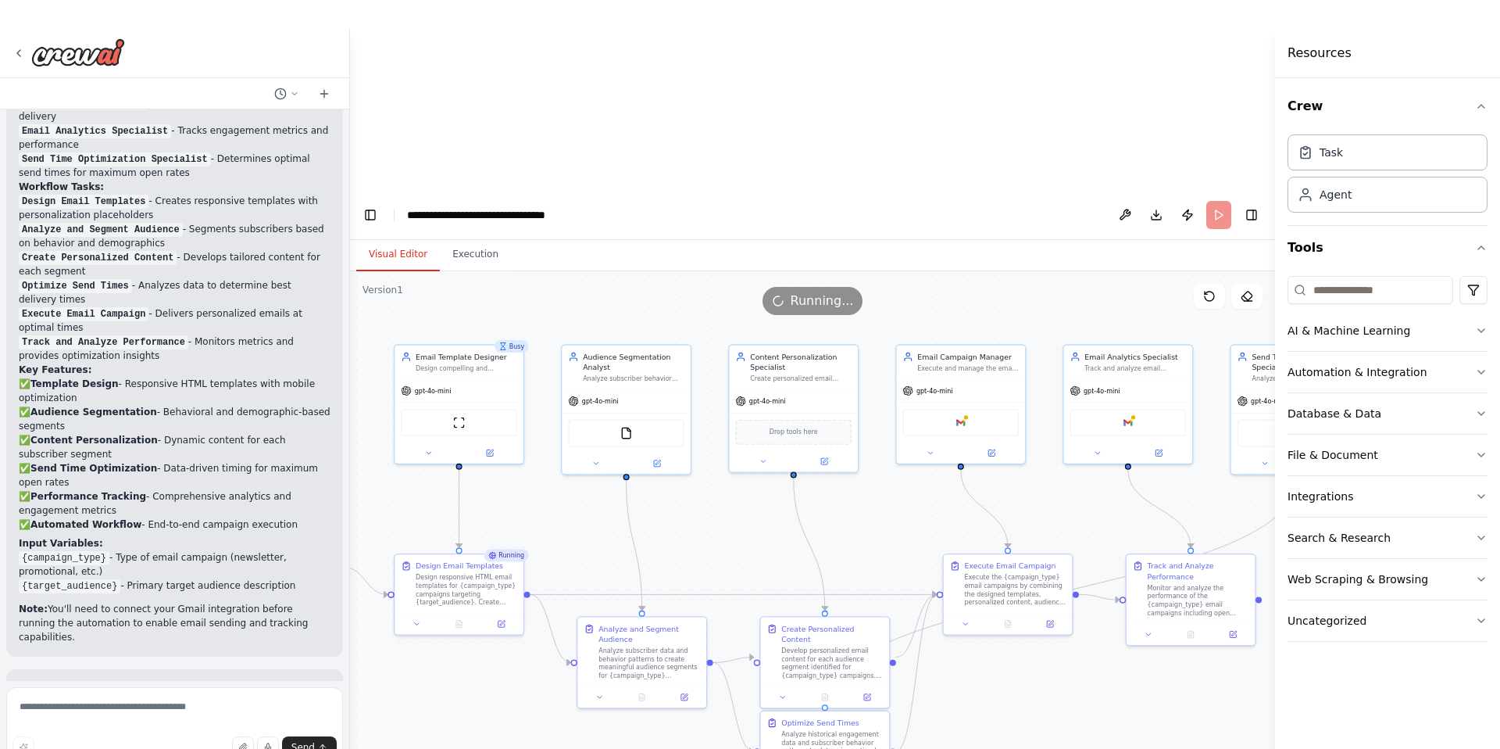
drag, startPoint x: 995, startPoint y: 345, endPoint x: 856, endPoint y: 345, distance: 139.1
click at [856, 345] on div ".deletable-edge-delete-btn { width: 20px; height: 20px; border: 0px solid #ffff…" at bounding box center [812, 604] width 925 height 667
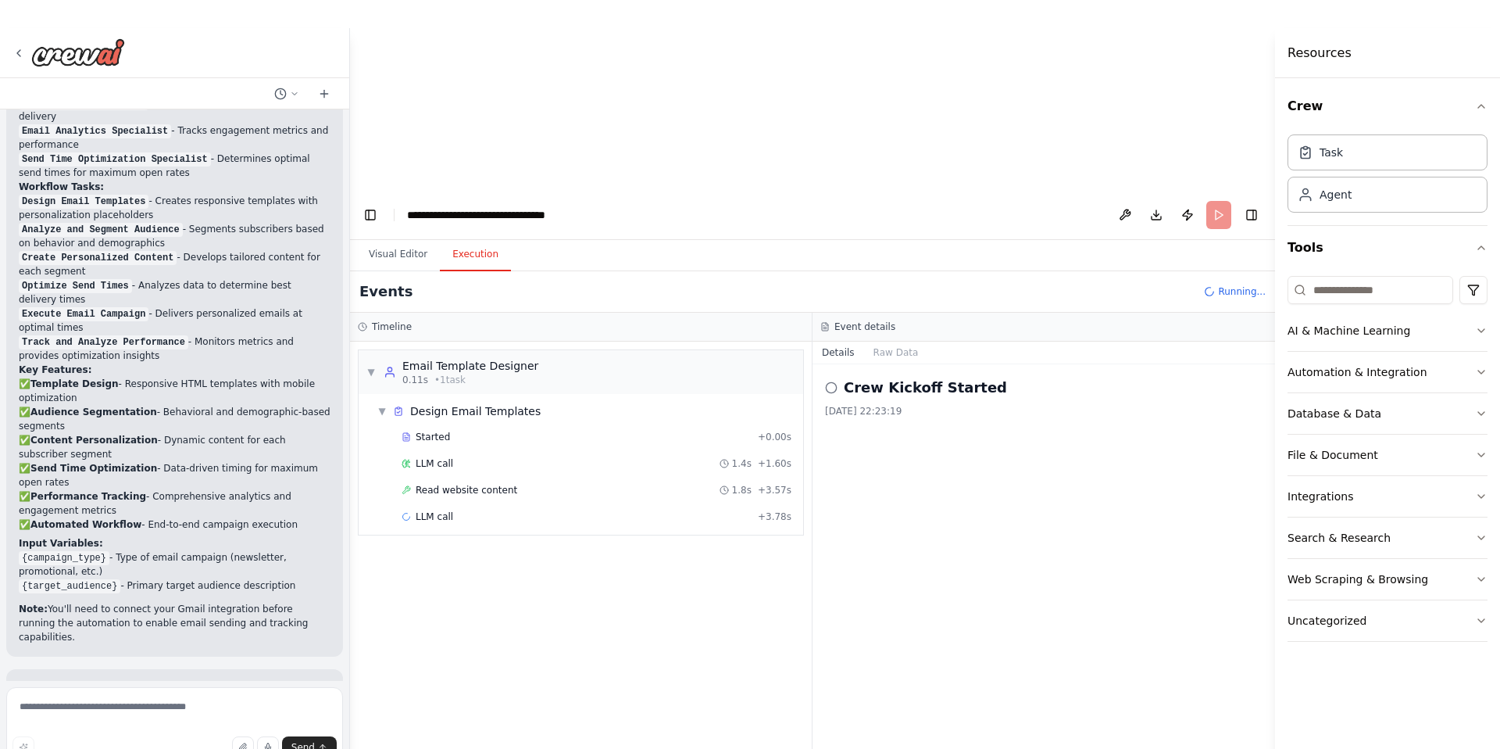
click at [469, 238] on button "Execution" at bounding box center [475, 254] width 71 height 33
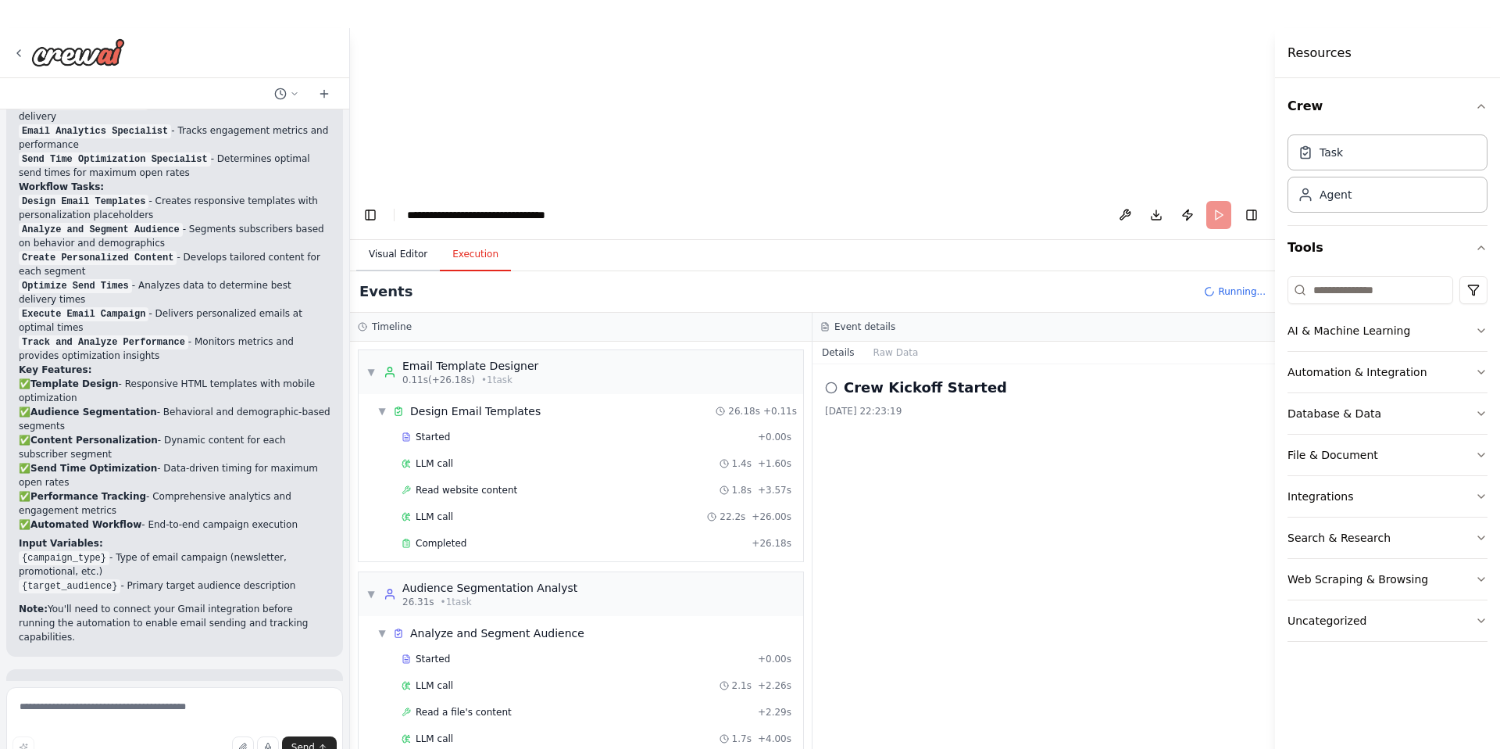
click at [395, 238] on button "Visual Editor" at bounding box center [398, 254] width 84 height 33
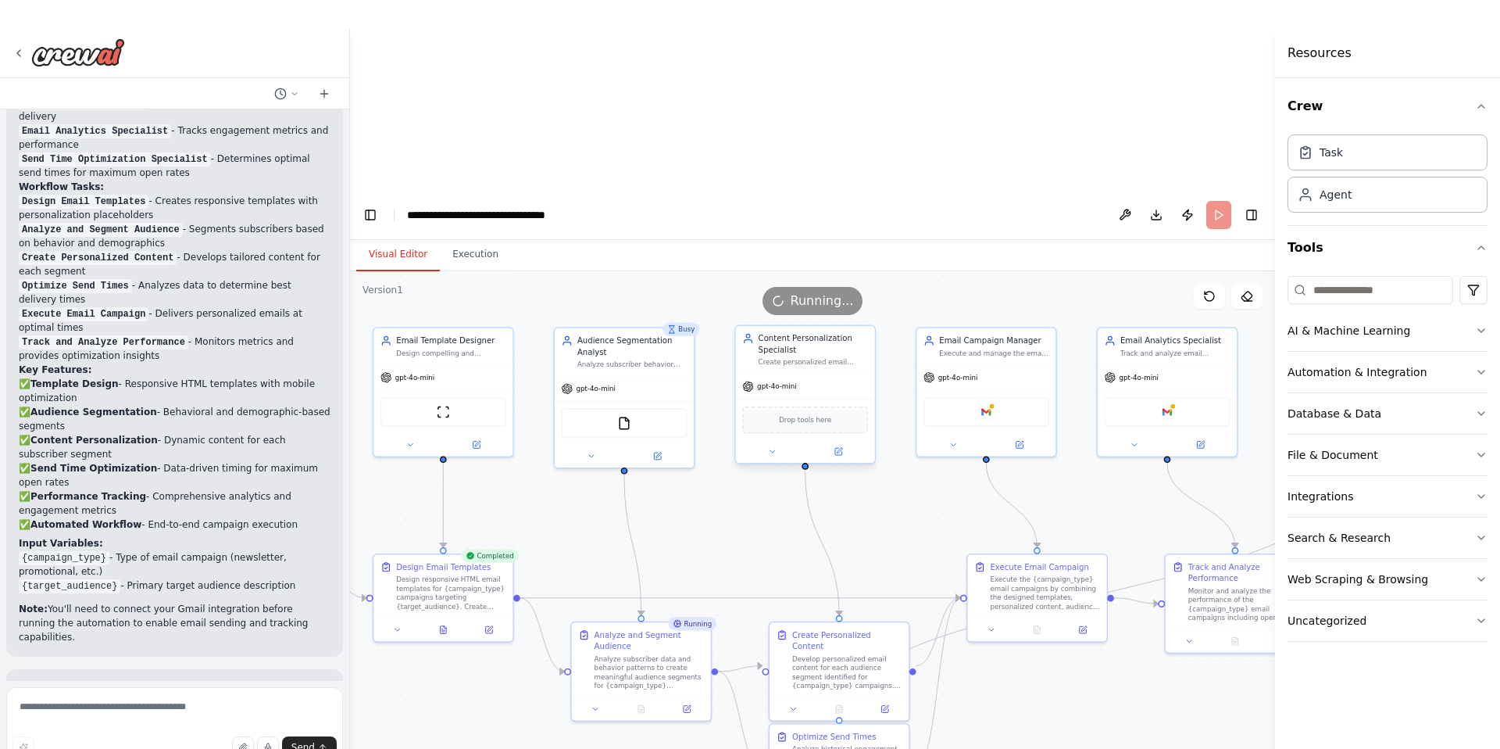
click at [798, 414] on span "Drop tools here" at bounding box center [805, 419] width 52 height 11
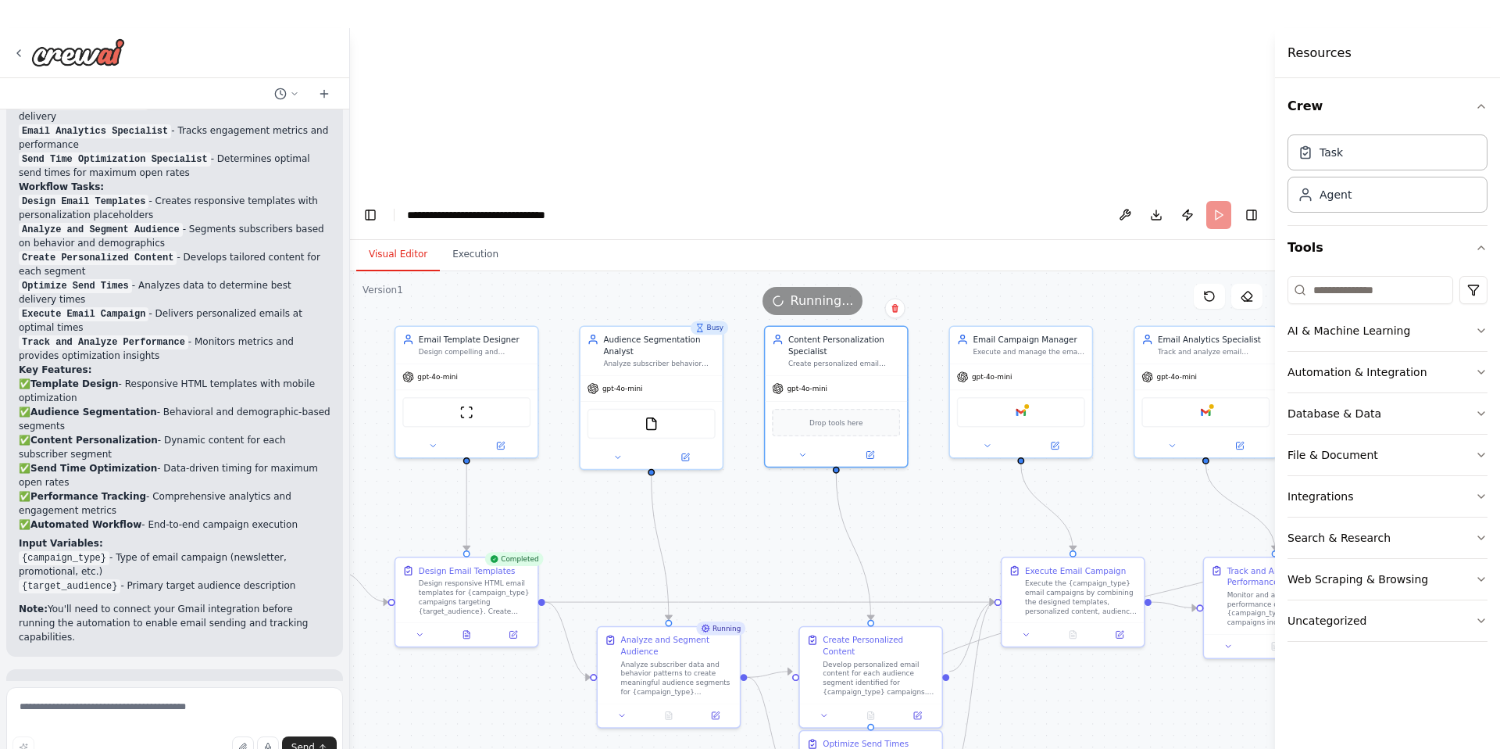
drag, startPoint x: 721, startPoint y: 400, endPoint x: 753, endPoint y: 400, distance: 32.0
click at [753, 400] on div ".deletable-edge-delete-btn { width: 20px; height: 20px; border: 0px solid #ffff…" at bounding box center [812, 604] width 925 height 667
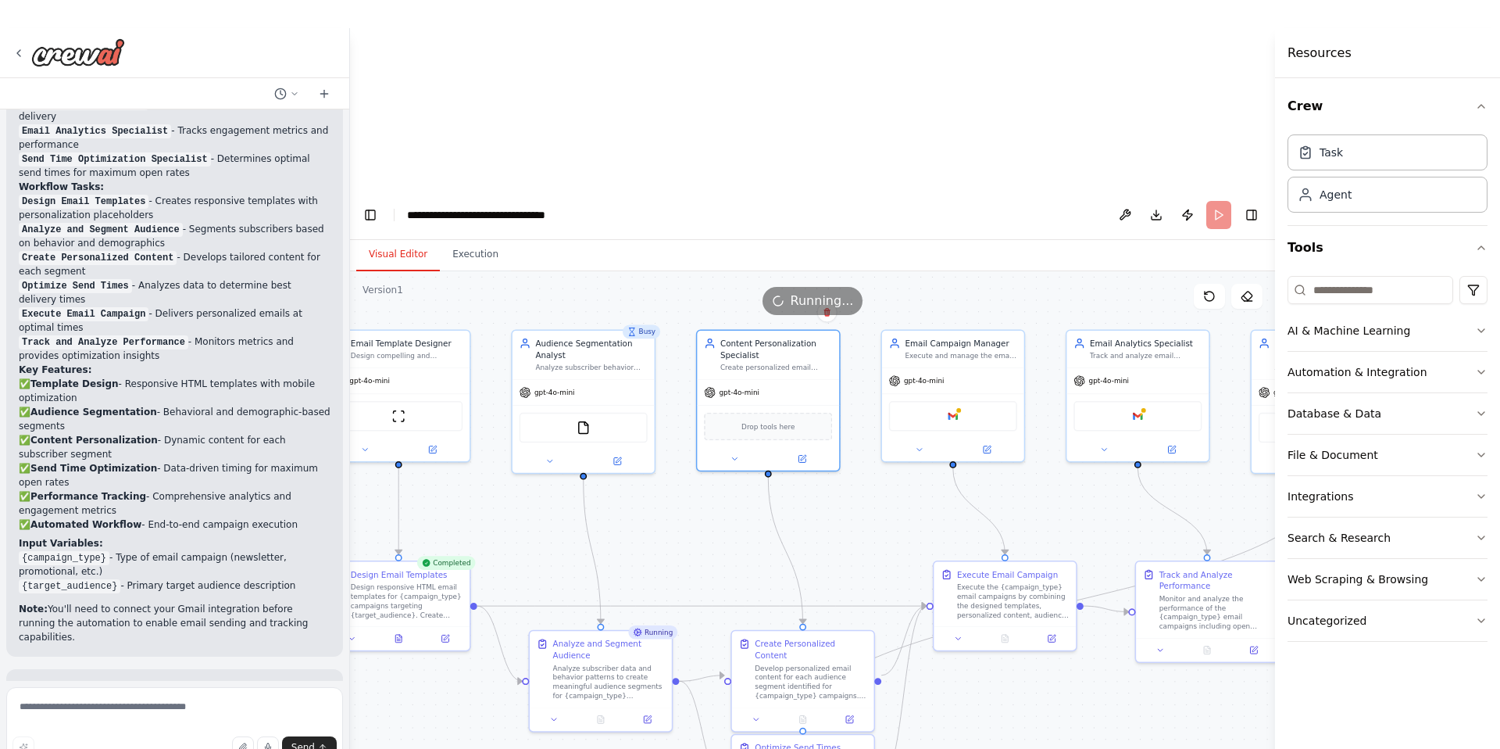
drag, startPoint x: 954, startPoint y: 351, endPoint x: 886, endPoint y: 355, distance: 68.1
click at [886, 355] on div ".deletable-edge-delete-btn { width: 20px; height: 20px; border: 0px solid #ffff…" at bounding box center [812, 604] width 925 height 667
click at [959, 398] on div "Google gmail" at bounding box center [953, 413] width 128 height 30
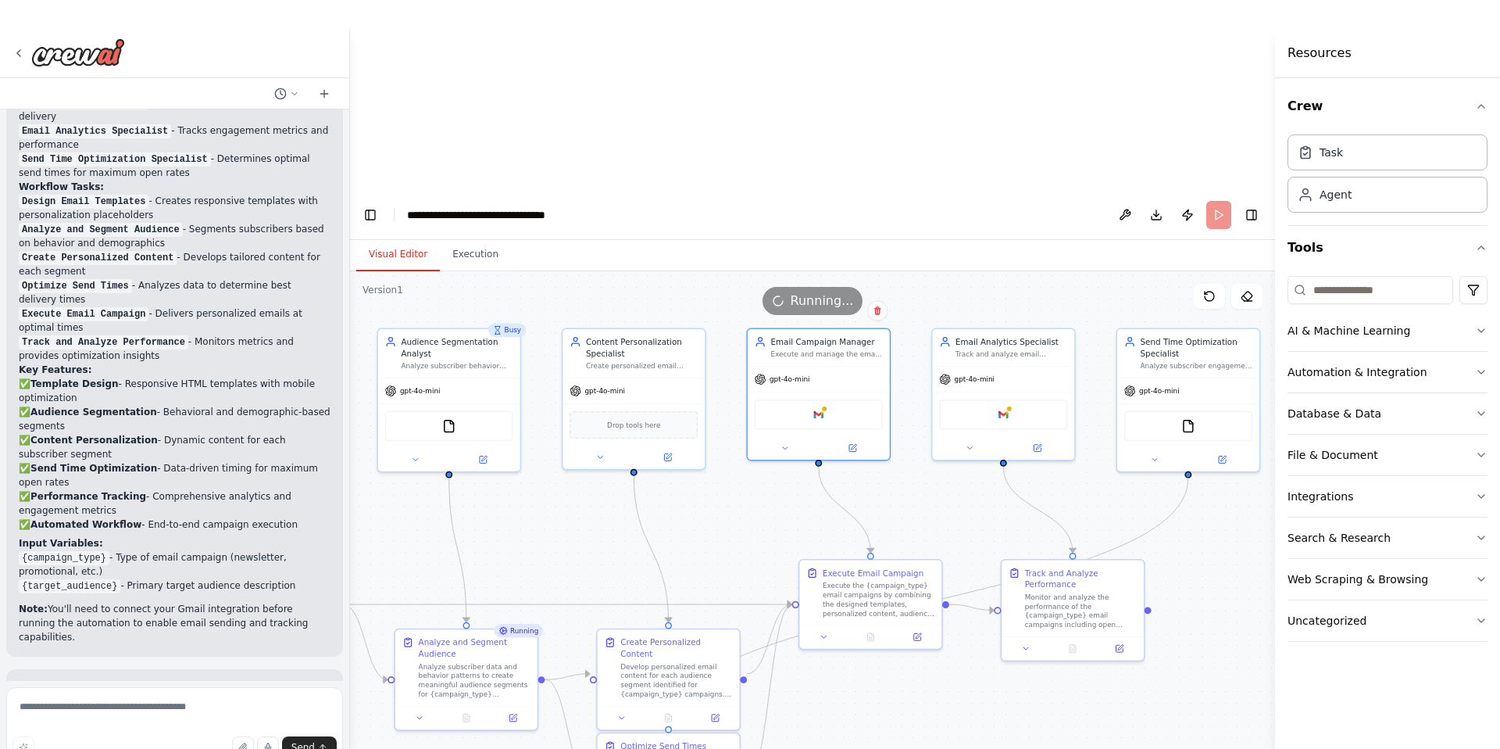
drag, startPoint x: 1079, startPoint y: 376, endPoint x: 945, endPoint y: 374, distance: 134.4
click at [945, 374] on div ".deletable-edge-delete-btn { width: 20px; height: 20px; border: 0px solid #ffff…" at bounding box center [812, 604] width 925 height 667
click at [820, 405] on img at bounding box center [819, 412] width 14 height 14
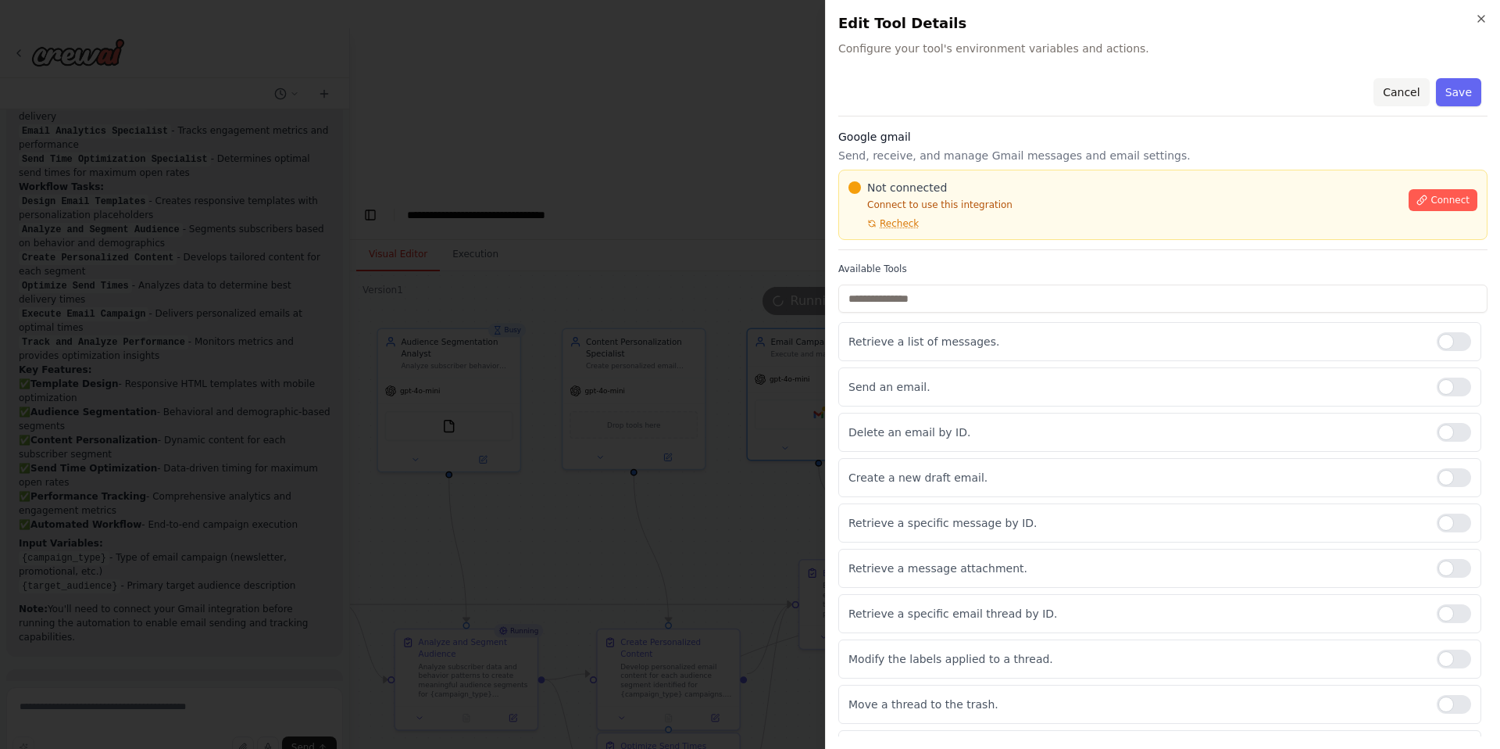
click at [1406, 93] on button "Cancel" at bounding box center [1401, 92] width 55 height 28
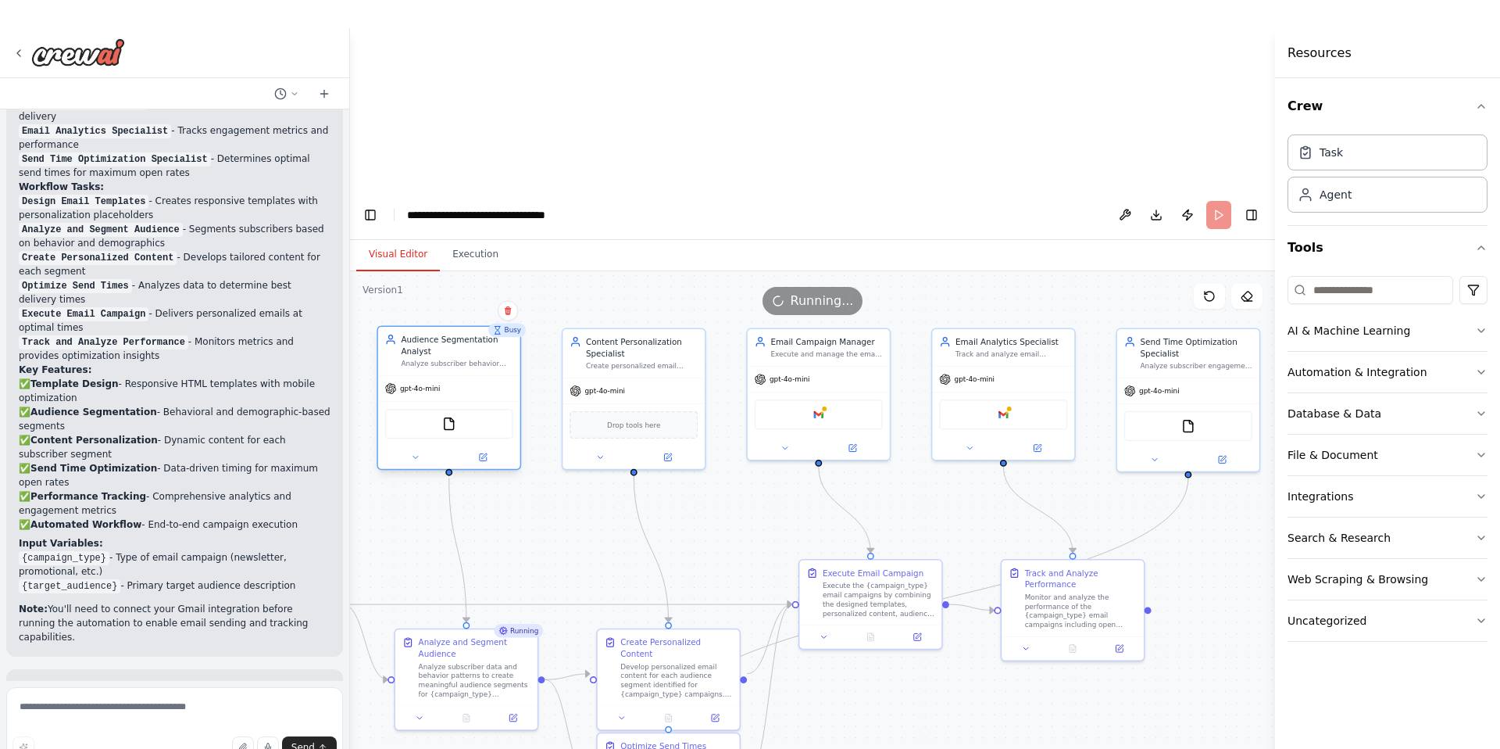
click at [465, 409] on div "FileReadTool" at bounding box center [449, 424] width 128 height 30
click at [488, 238] on button "Execution" at bounding box center [475, 254] width 71 height 33
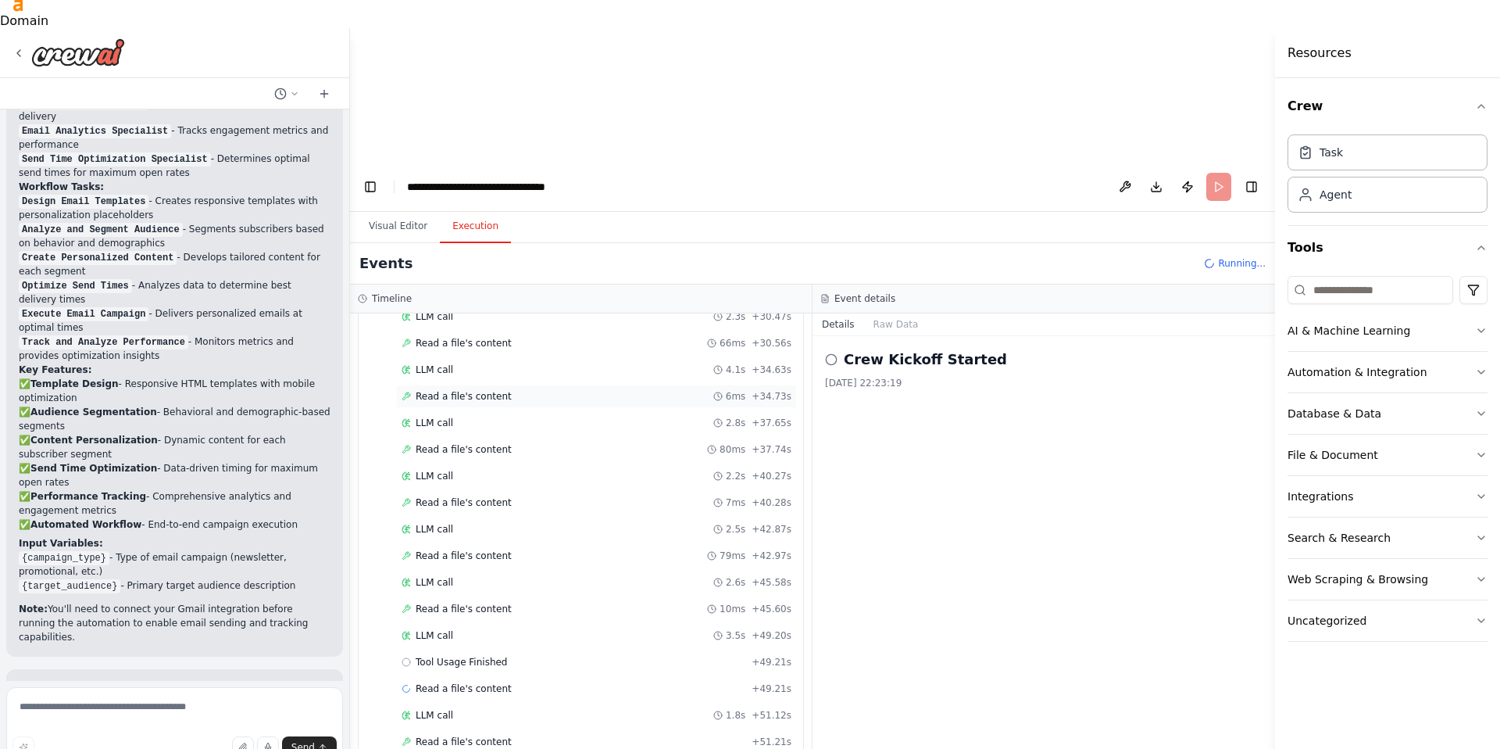
scroll to position [1031, 0]
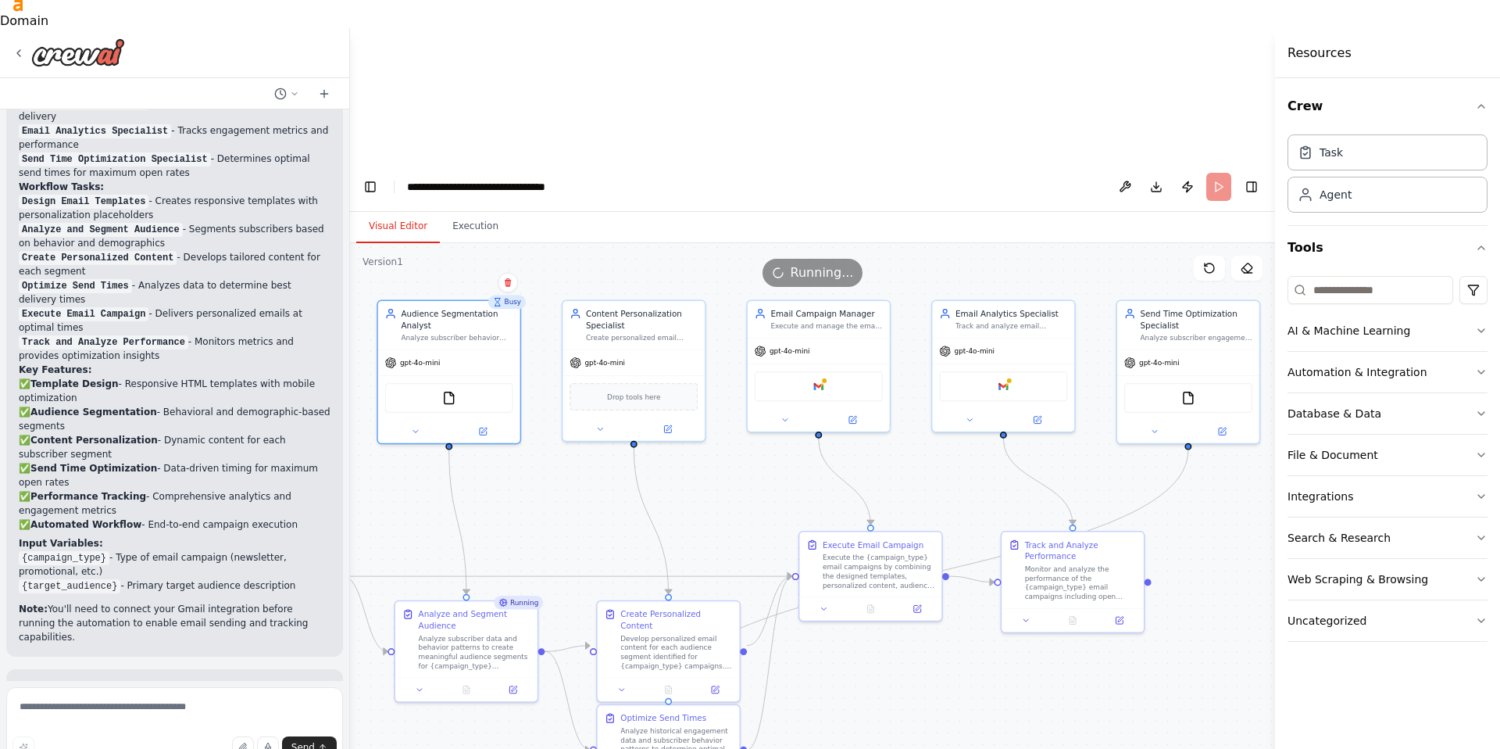
click at [405, 210] on button "Visual Editor" at bounding box center [398, 226] width 84 height 33
